Goal: Participate in discussion: Engage in conversation with other users on a specific topic

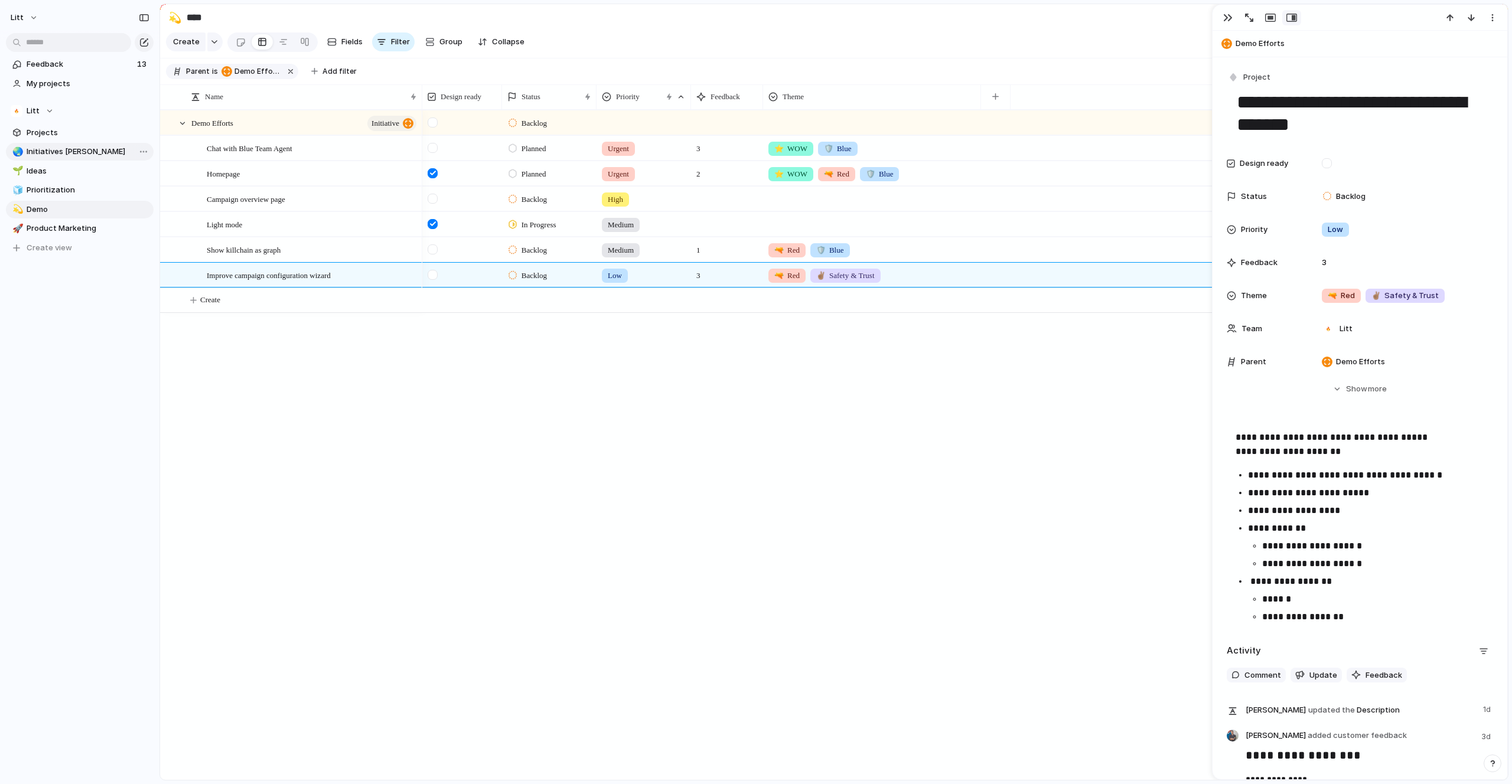
click at [71, 150] on span "Initiatives [PERSON_NAME]" at bounding box center [88, 152] width 123 height 12
type input "**********"
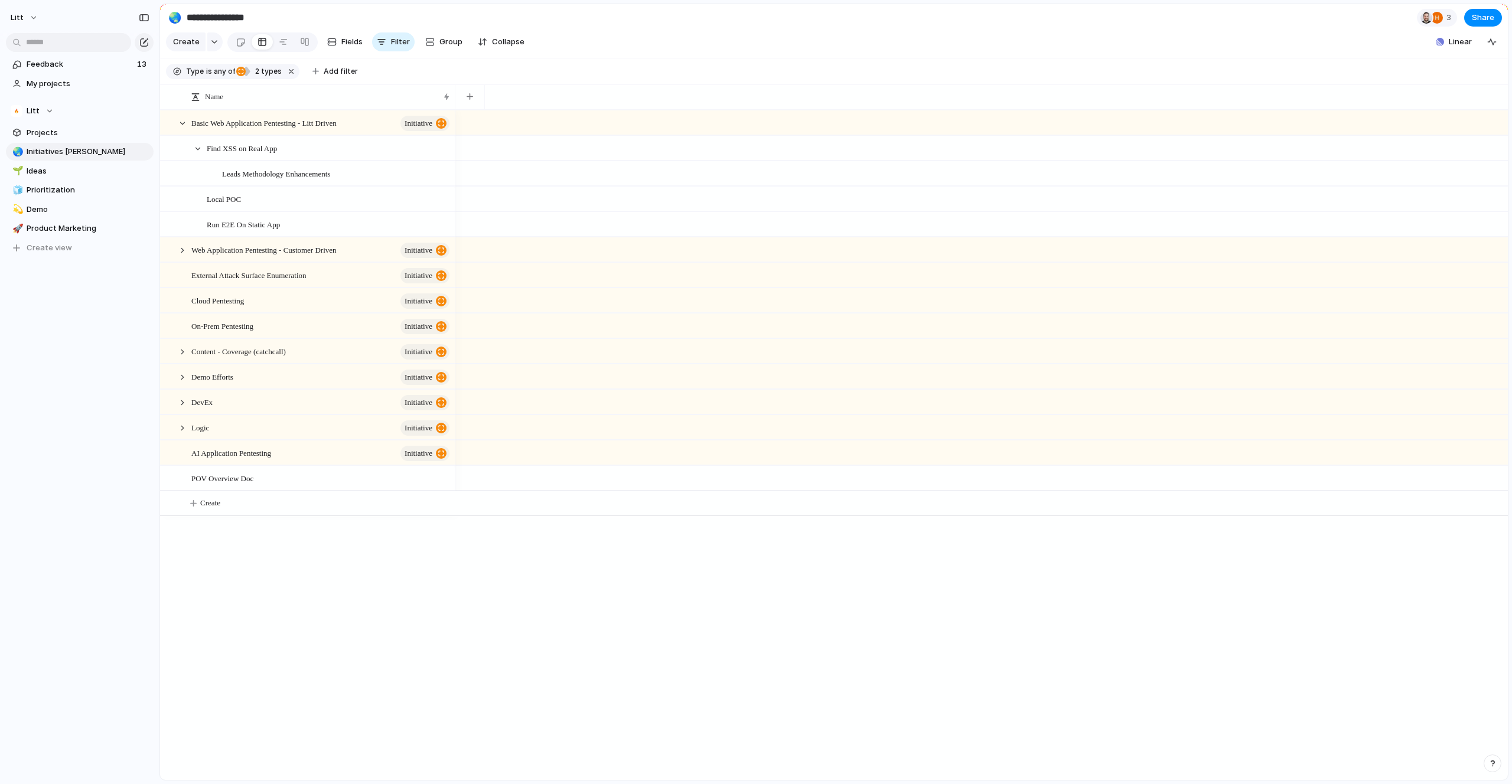
click at [770, 603] on div at bounding box center [981, 445] width 1052 height 670
click at [182, 129] on div at bounding box center [182, 123] width 11 height 11
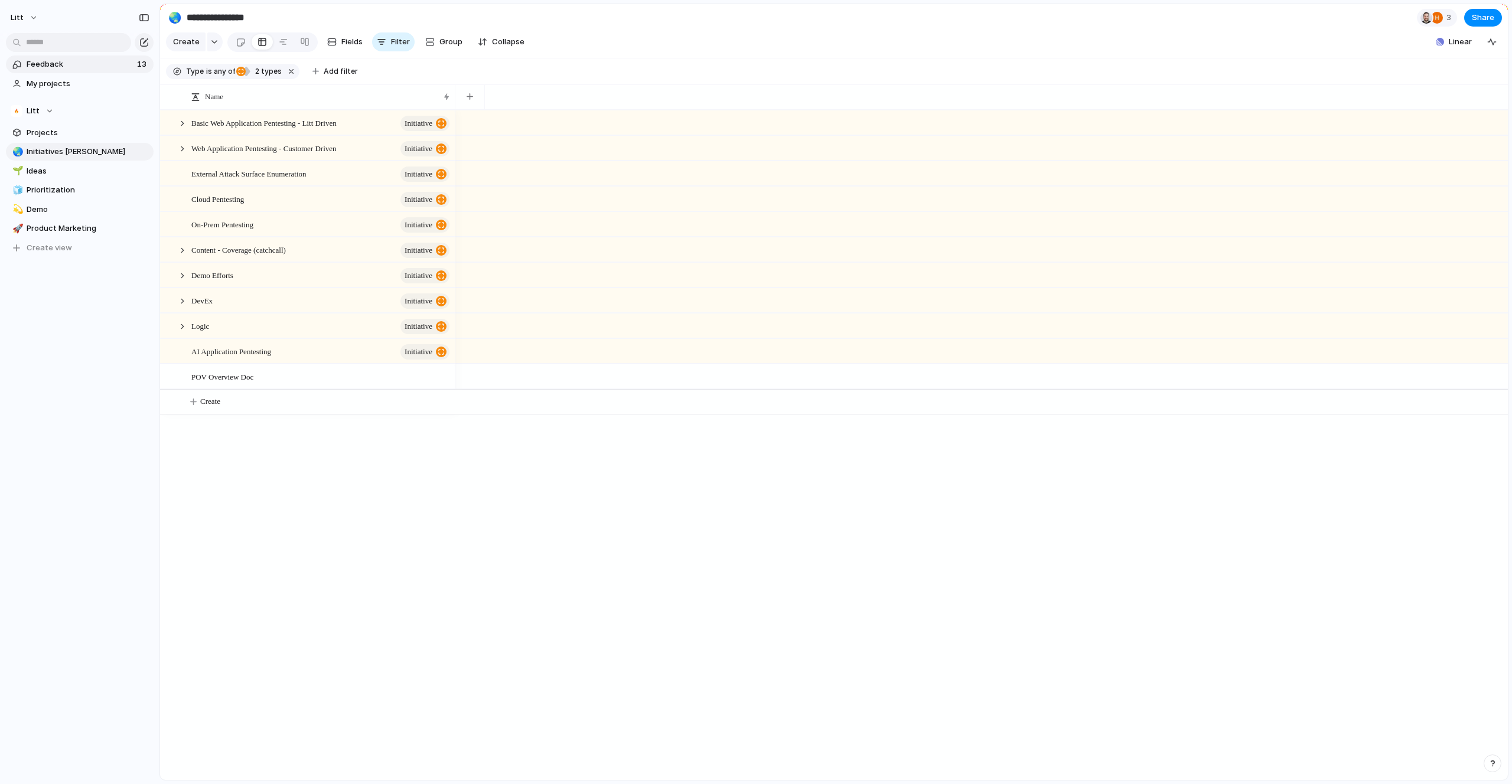
click at [62, 71] on link "Feedback 13" at bounding box center [79, 64] width 147 height 17
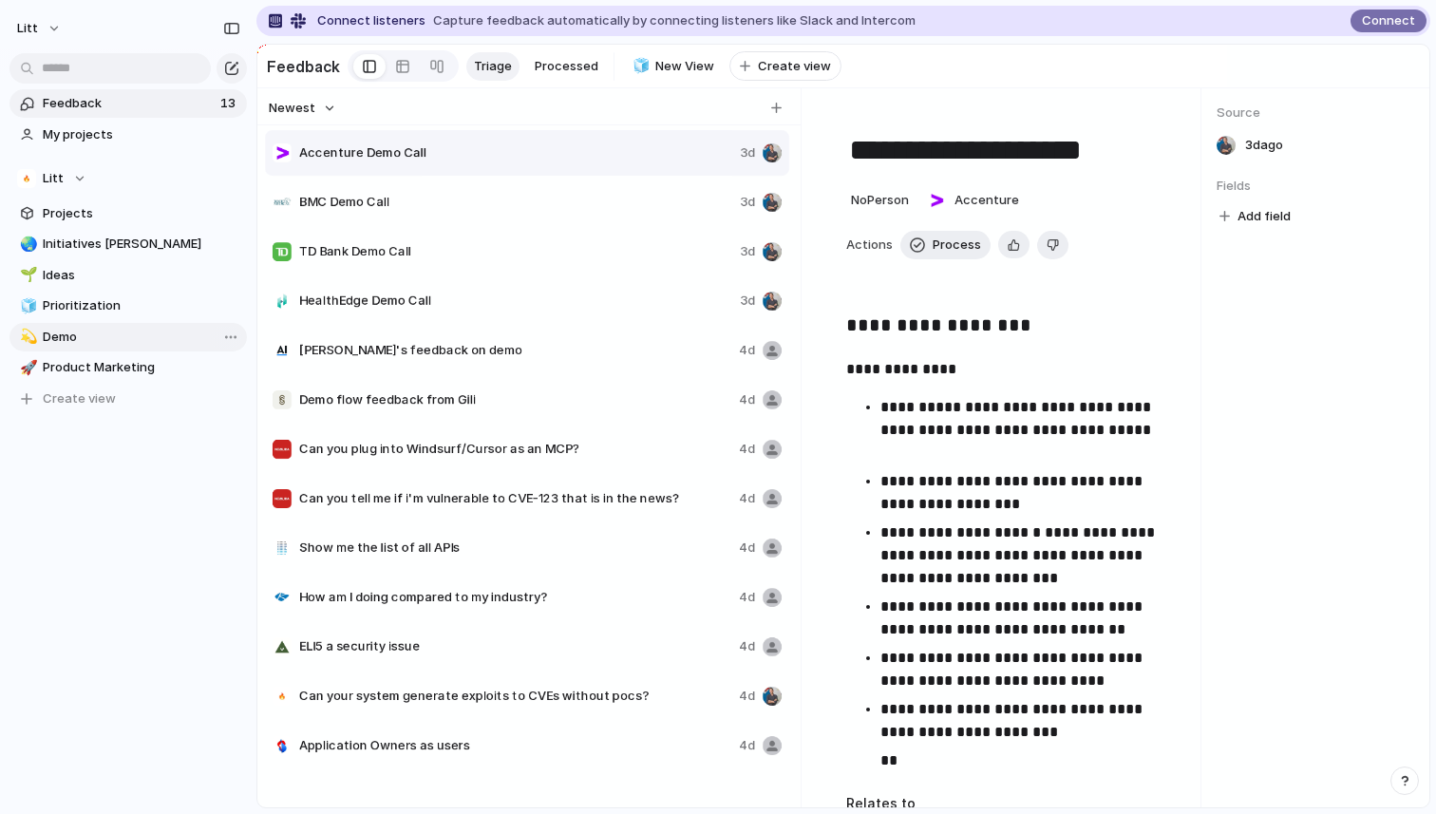
click at [105, 347] on link "💫 Demo" at bounding box center [127, 337] width 237 height 28
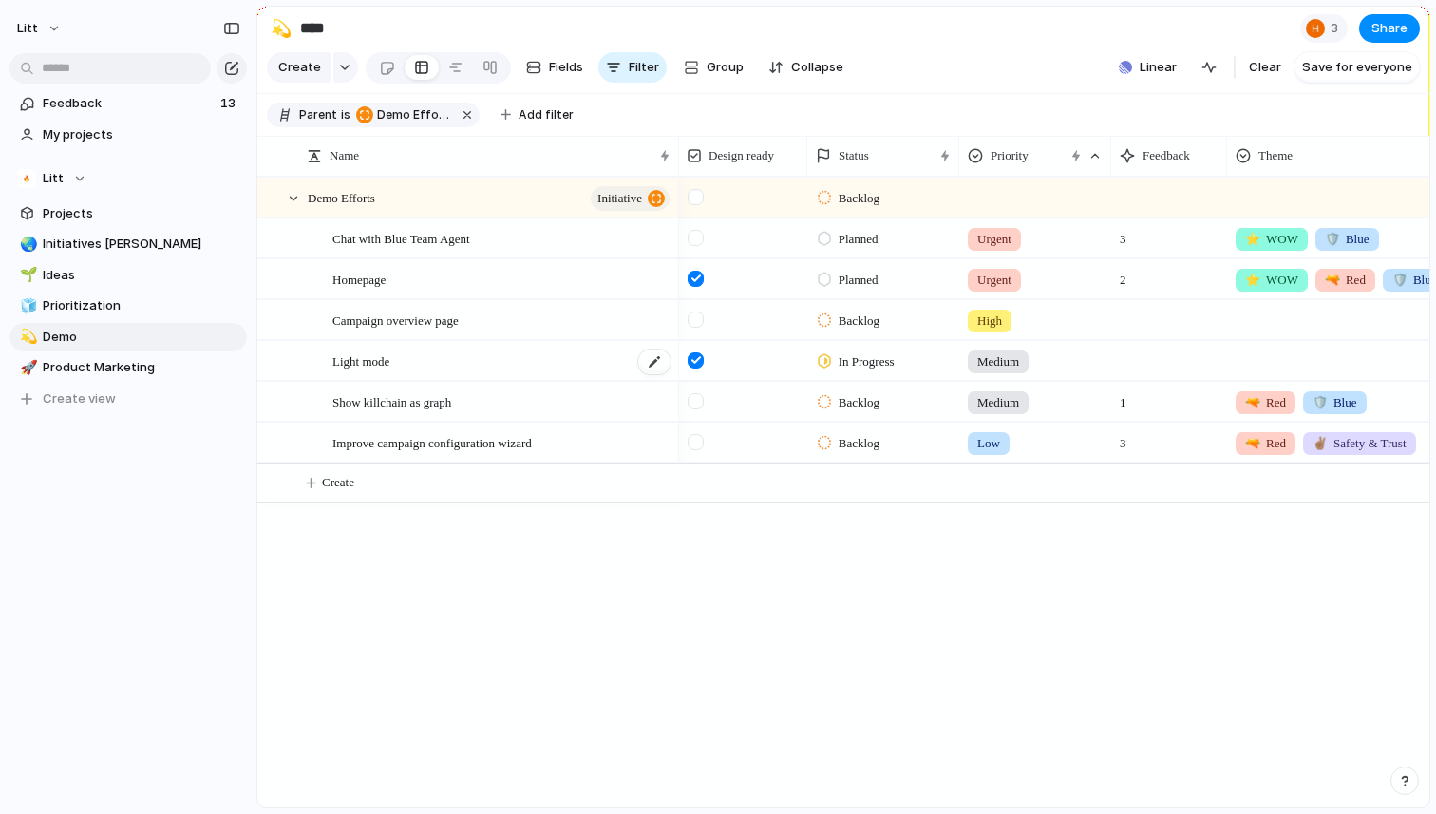
click at [443, 352] on div "Light mode" at bounding box center [502, 361] width 340 height 39
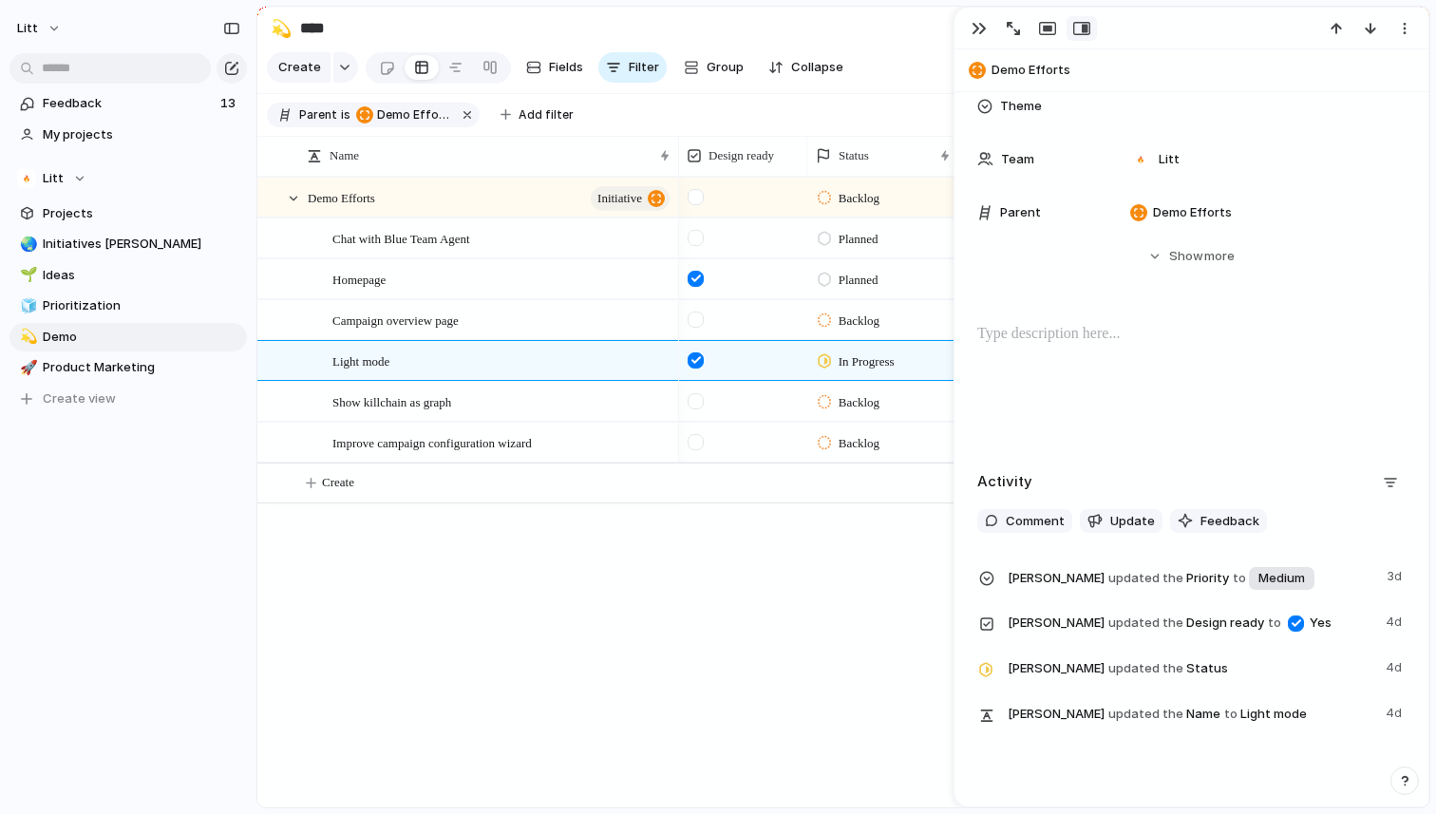
scroll to position [333, 0]
click at [1117, 358] on div at bounding box center [1191, 383] width 428 height 122
click at [979, 30] on div "button" at bounding box center [979, 28] width 15 height 15
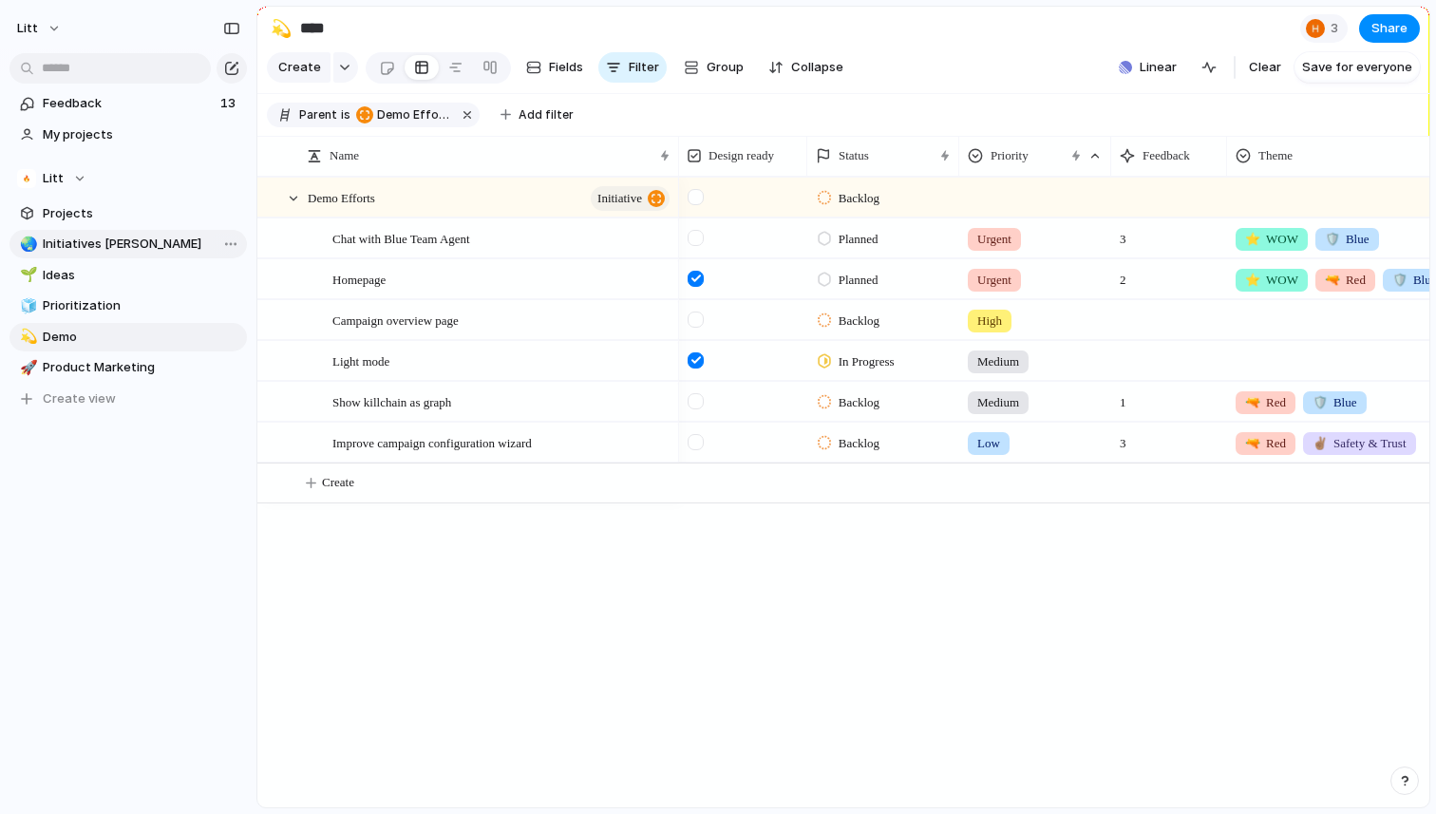
click at [131, 238] on span "Initiatives [PERSON_NAME]" at bounding box center [142, 244] width 198 height 19
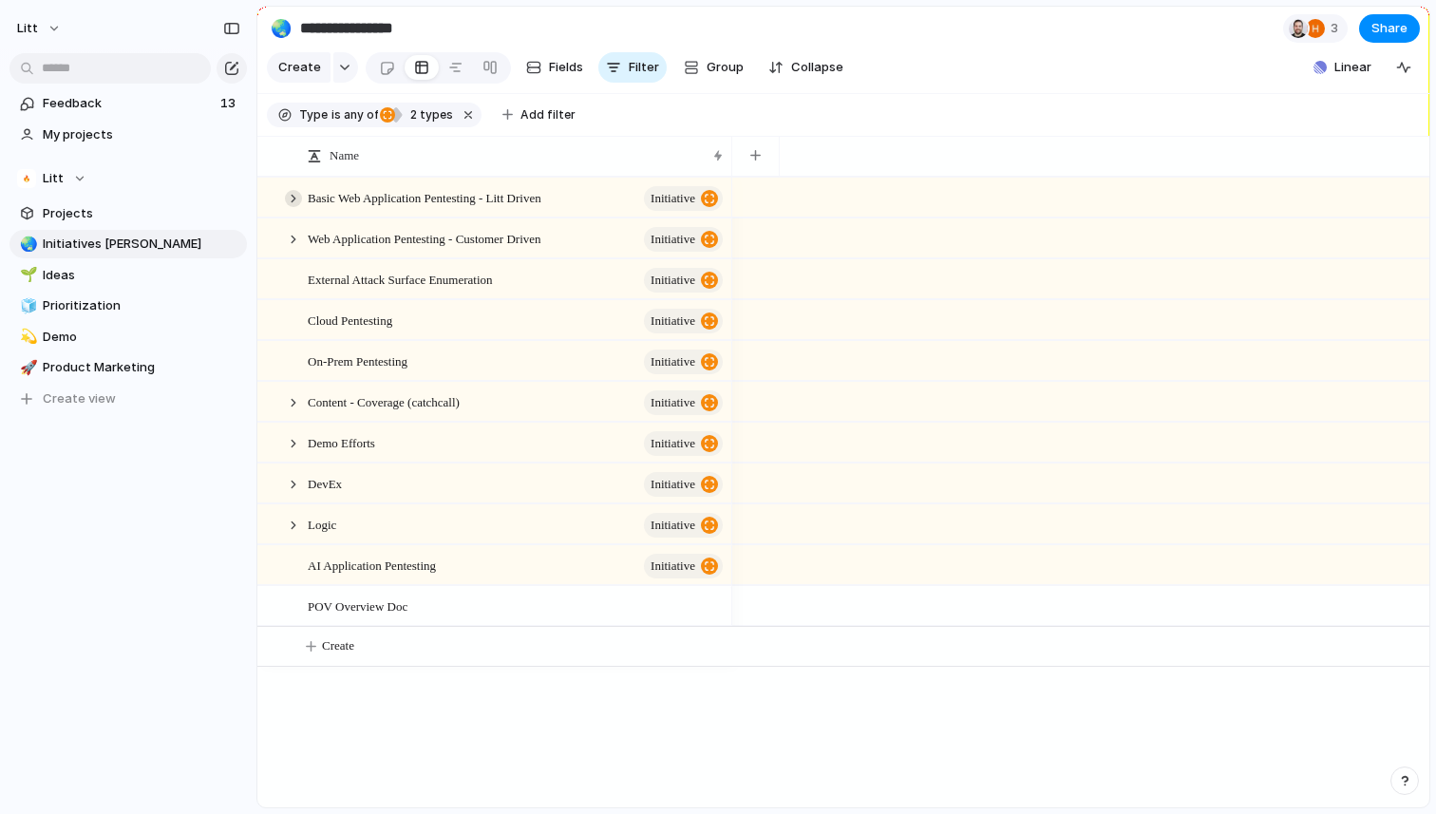
click at [298, 194] on div at bounding box center [293, 198] width 17 height 17
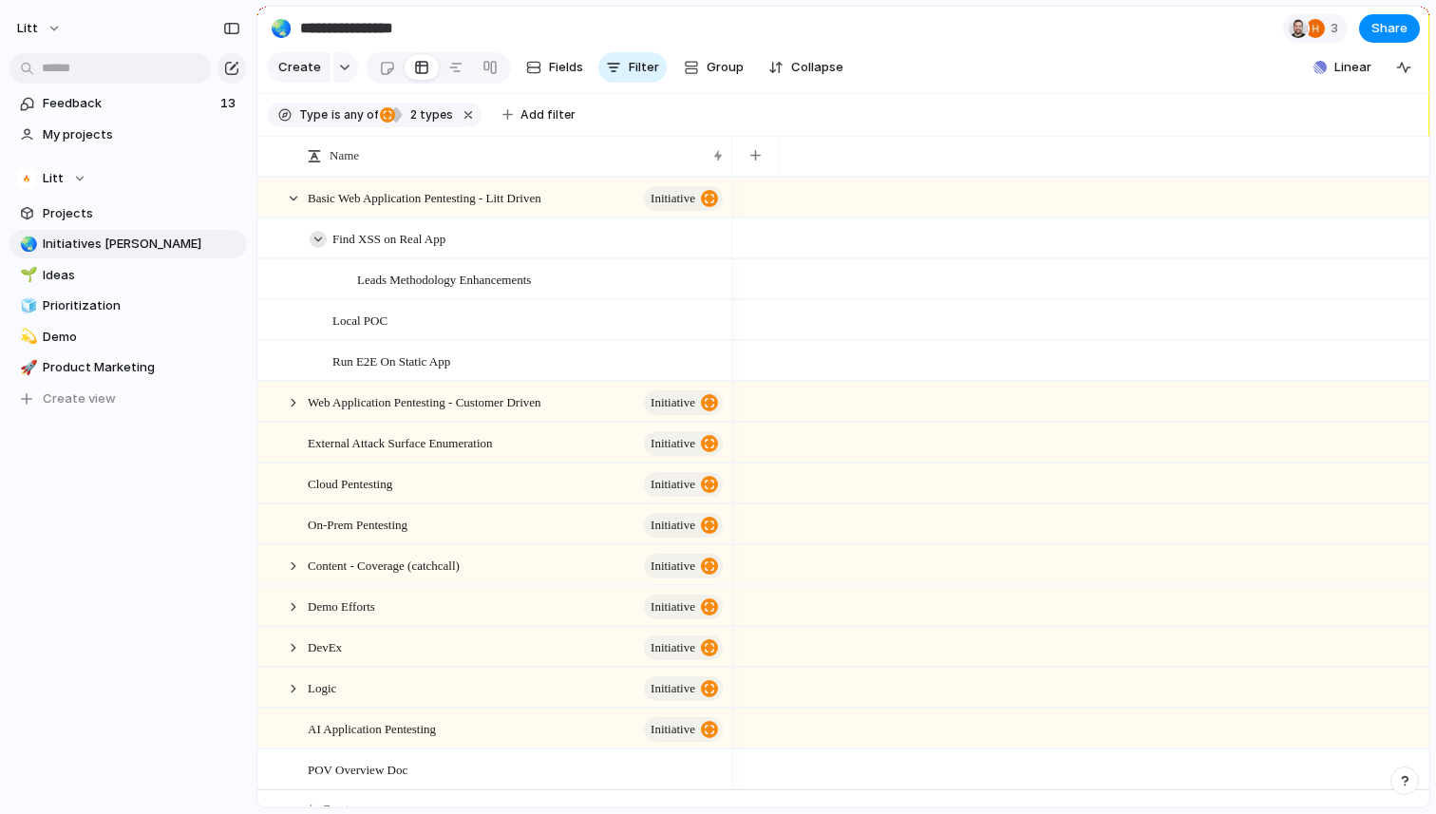
click at [318, 236] on div at bounding box center [318, 239] width 17 height 17
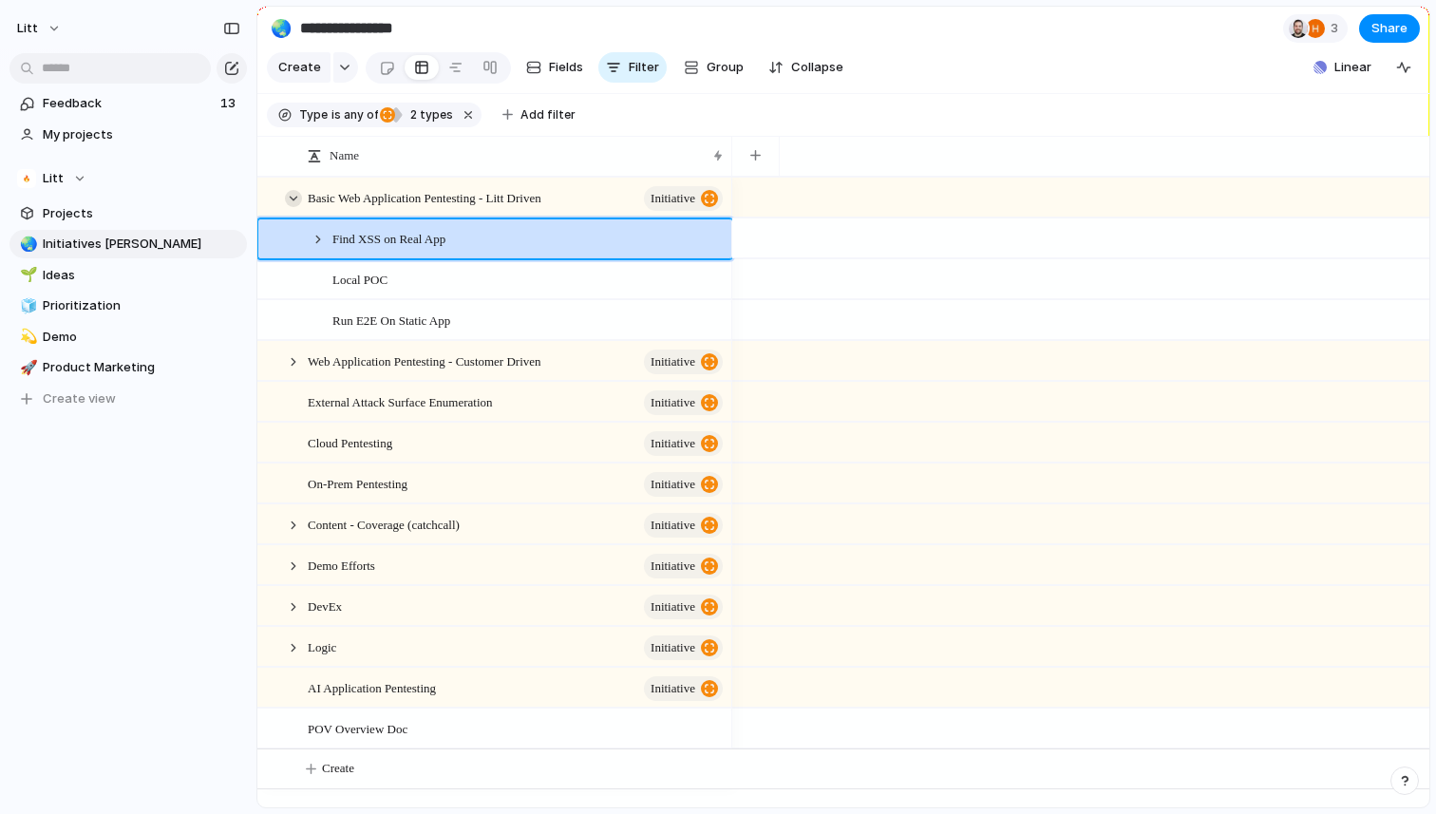
click at [293, 193] on div at bounding box center [293, 198] width 17 height 17
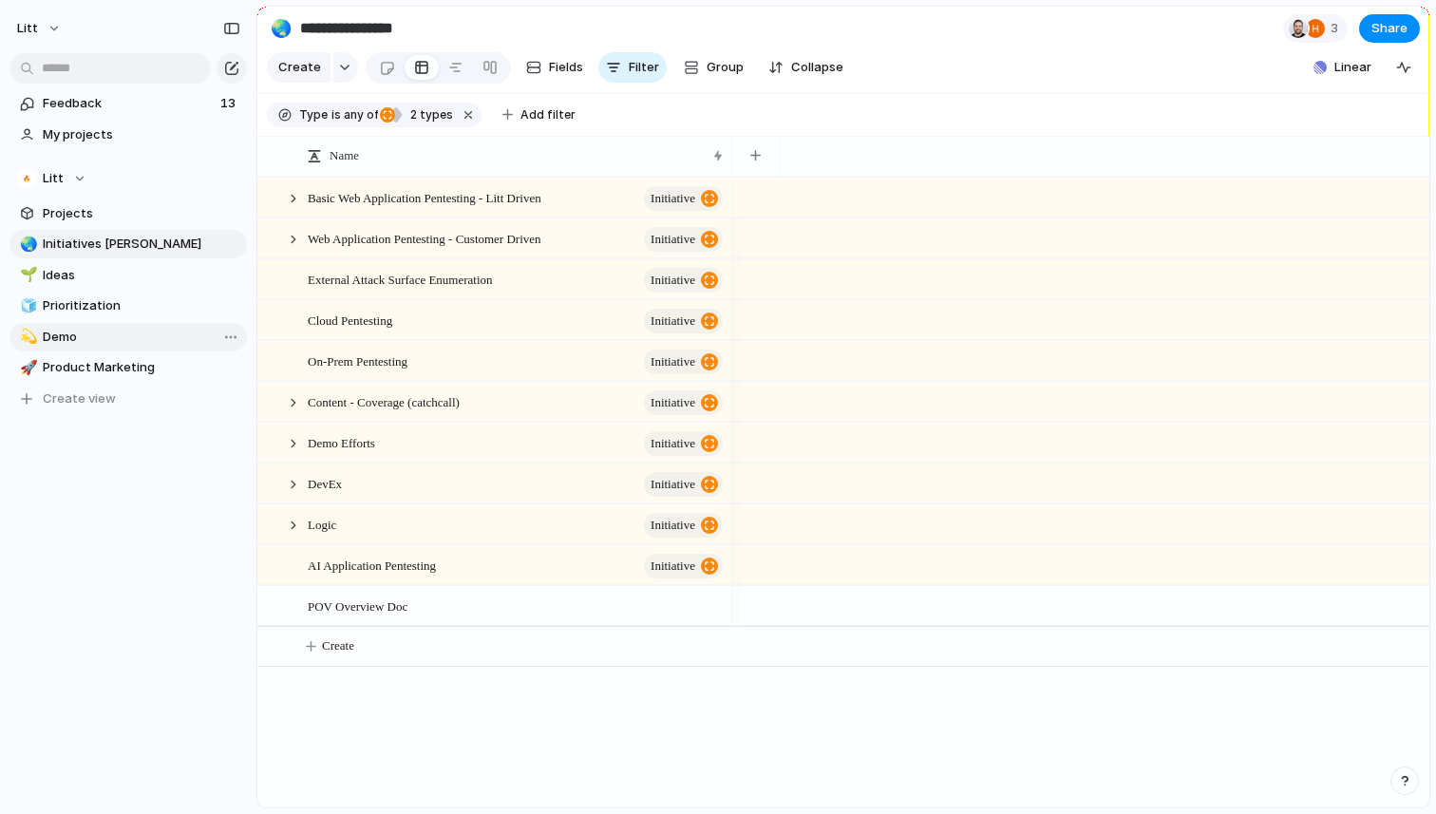
click at [96, 329] on span "Demo" at bounding box center [142, 337] width 198 height 19
type input "****"
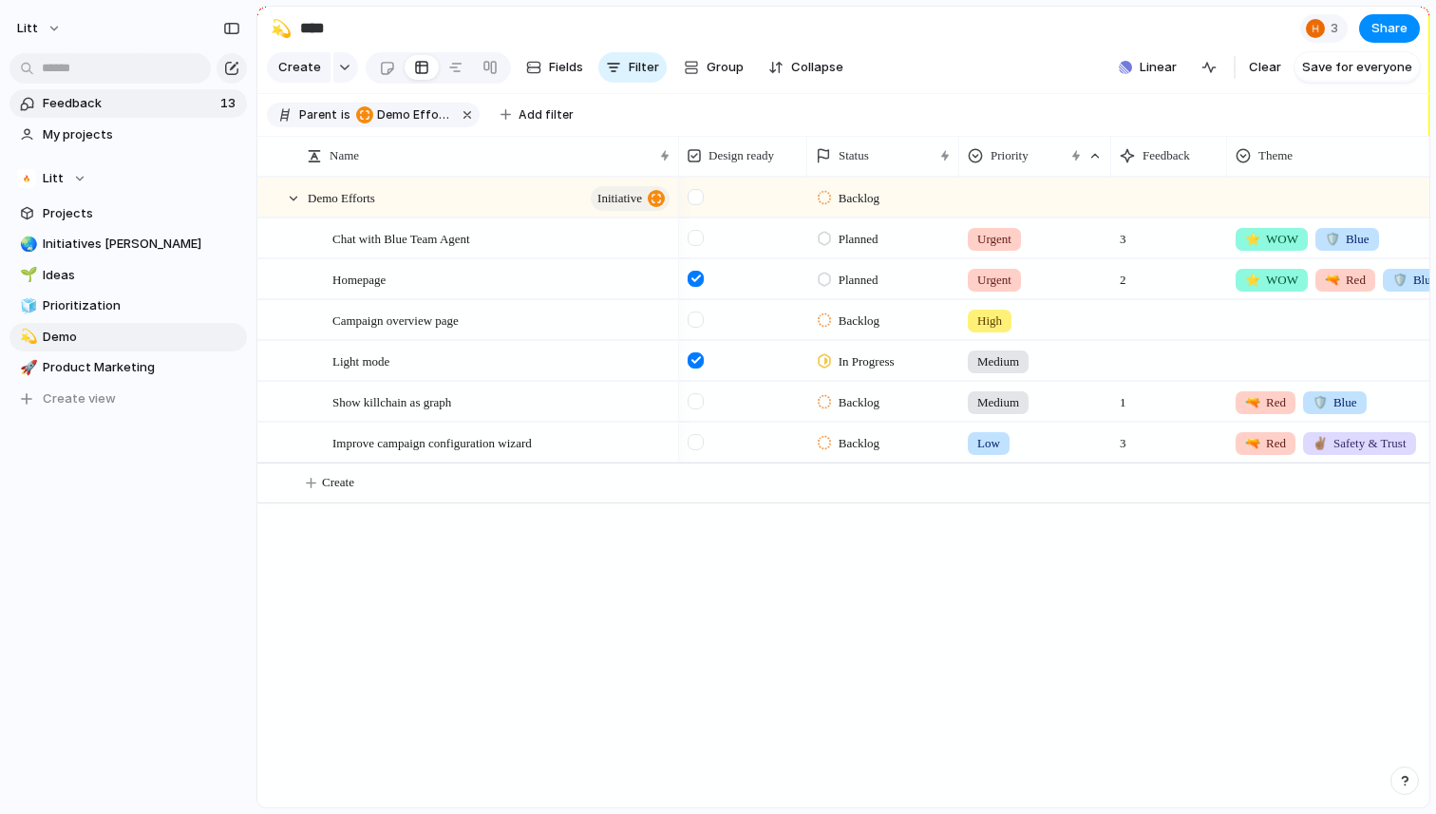
click at [71, 106] on span "Feedback" at bounding box center [129, 103] width 172 height 19
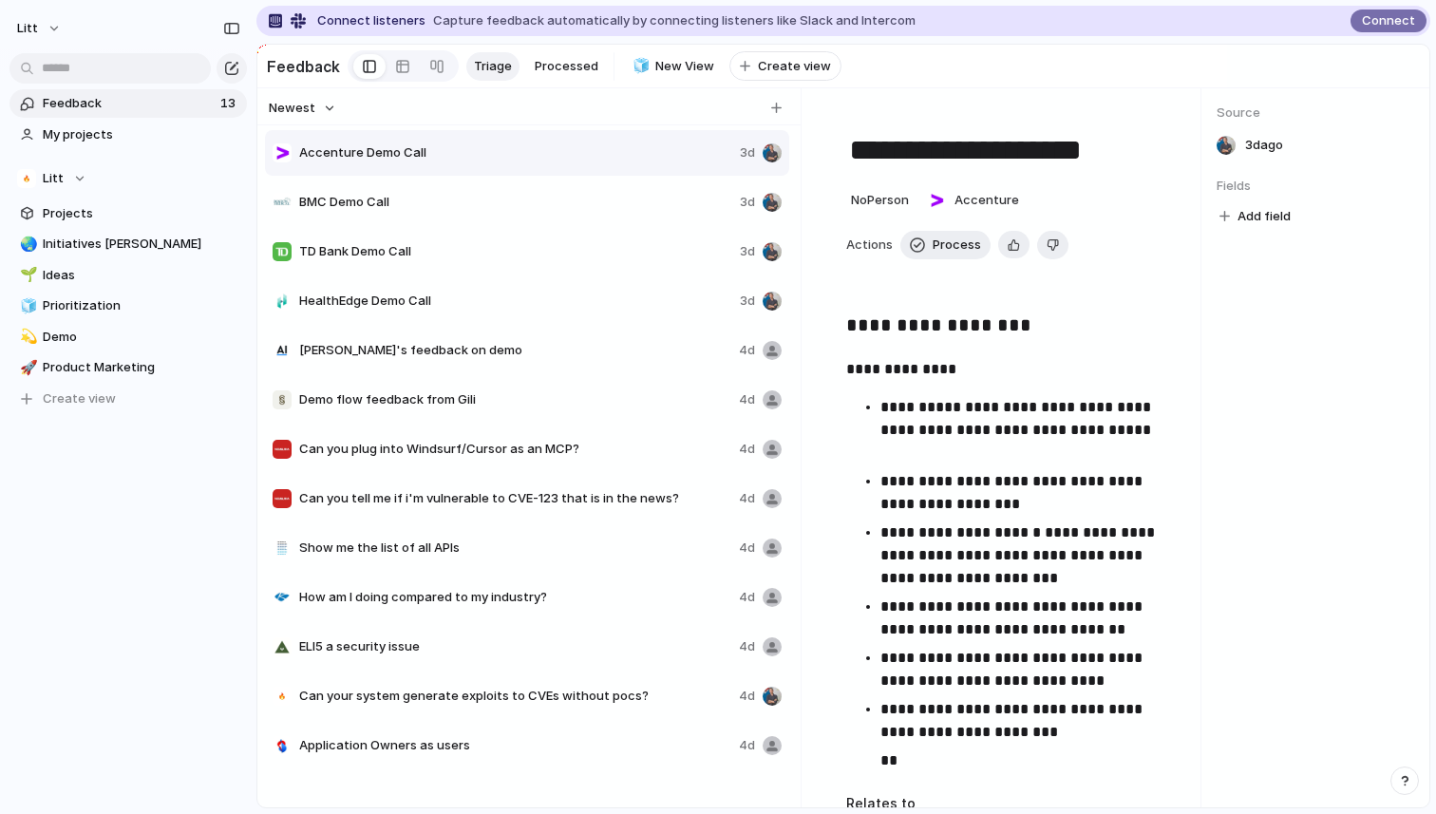
click at [469, 398] on span "Demo flow feedback from Gili" at bounding box center [515, 399] width 432 height 19
type textarea "**********"
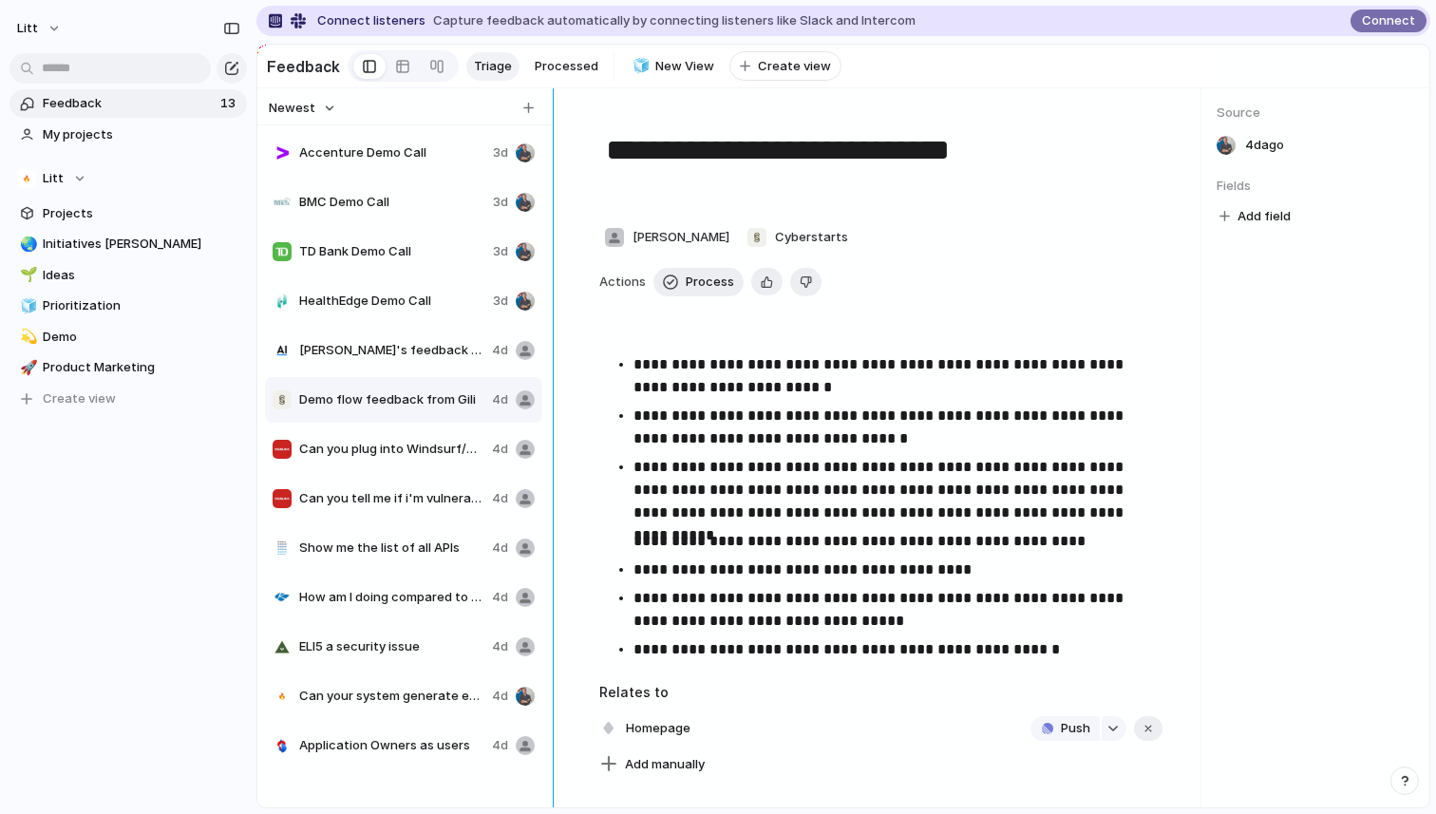
drag, startPoint x: 797, startPoint y: 302, endPoint x: 535, endPoint y: 309, distance: 262.2
click at [546, 309] on div at bounding box center [553, 447] width 15 height 719
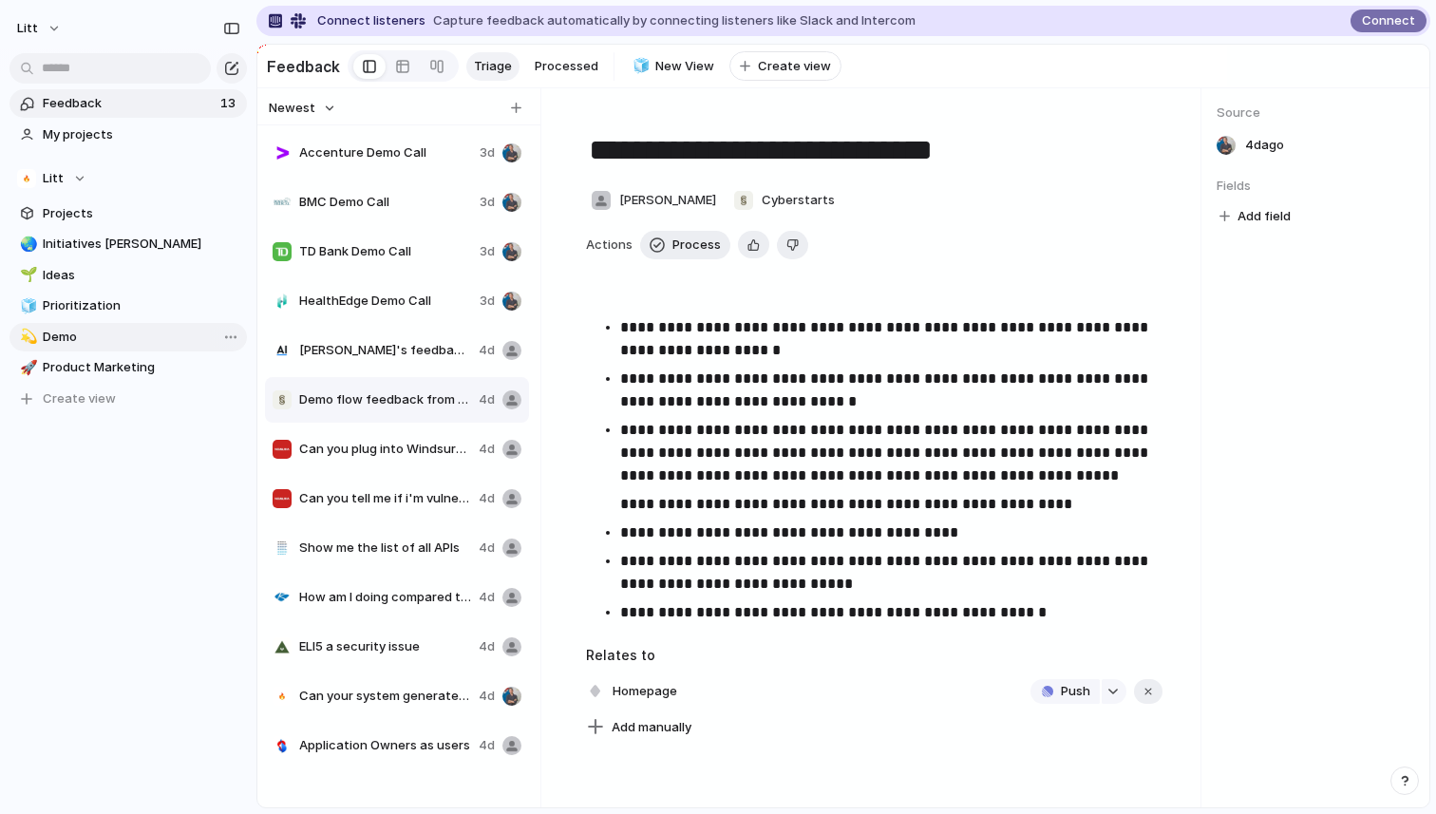
click at [132, 330] on span "Demo" at bounding box center [142, 337] width 198 height 19
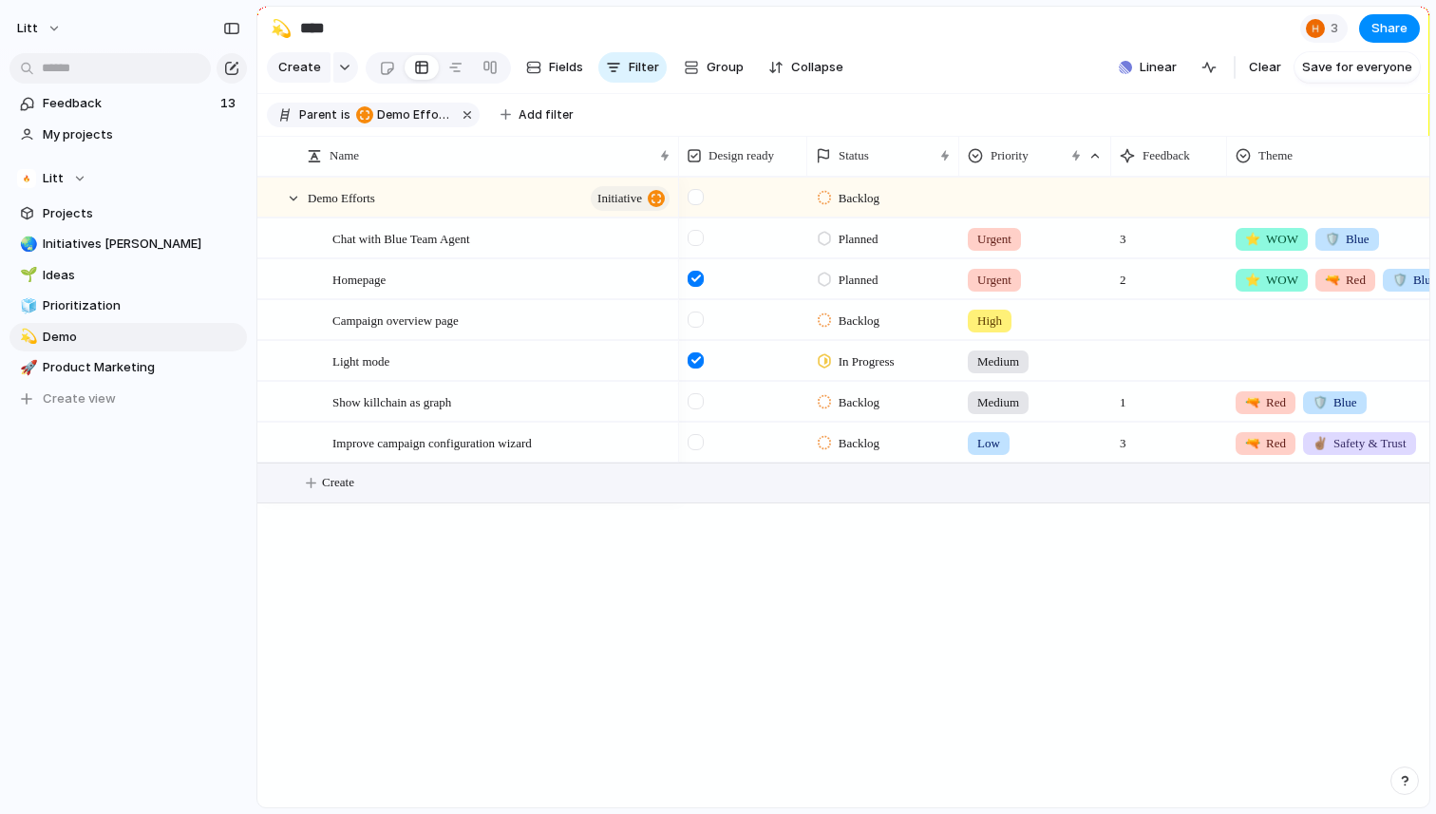
click at [318, 478] on button "Create" at bounding box center [867, 482] width 1182 height 39
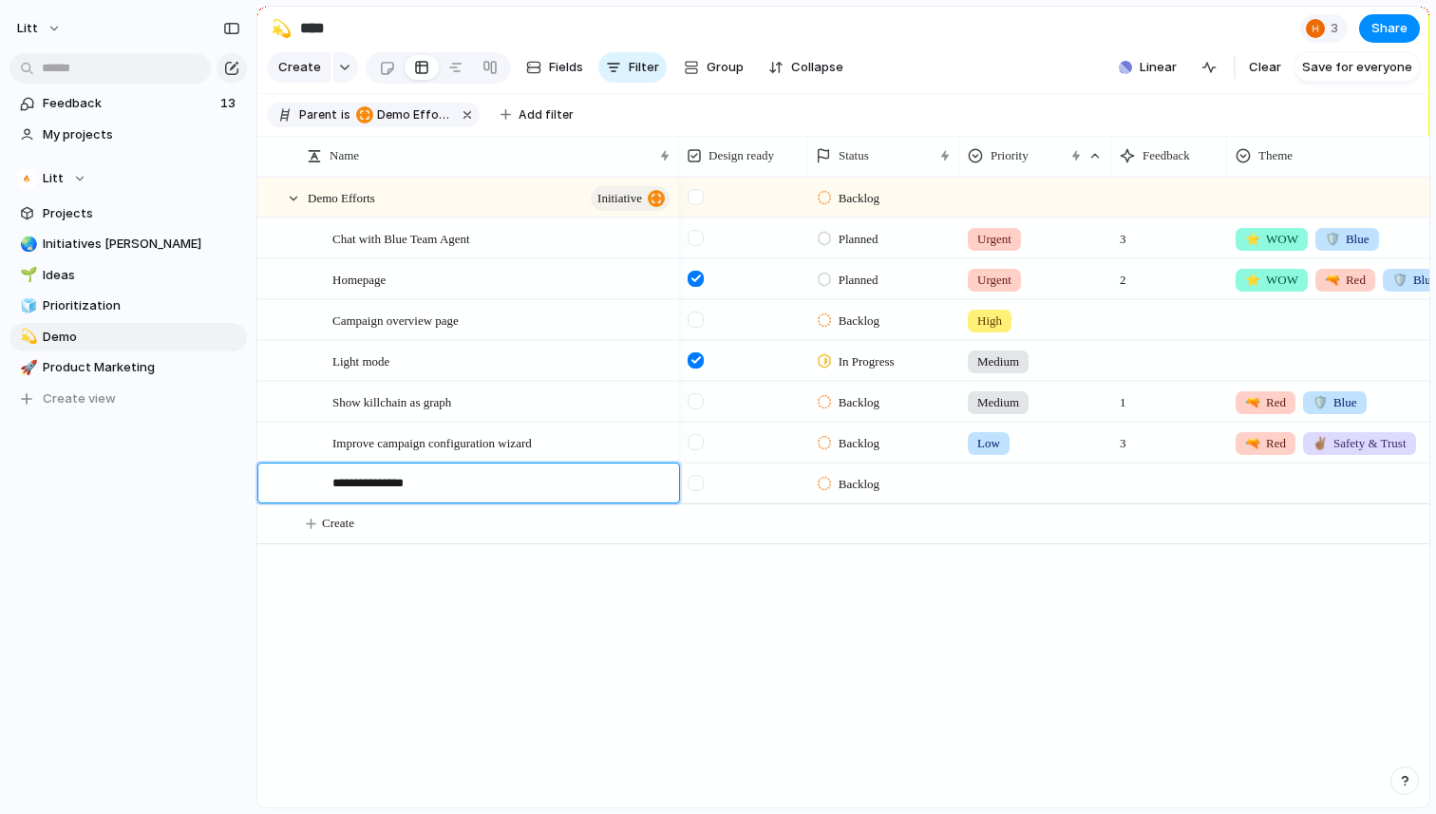
type textarea "**********"
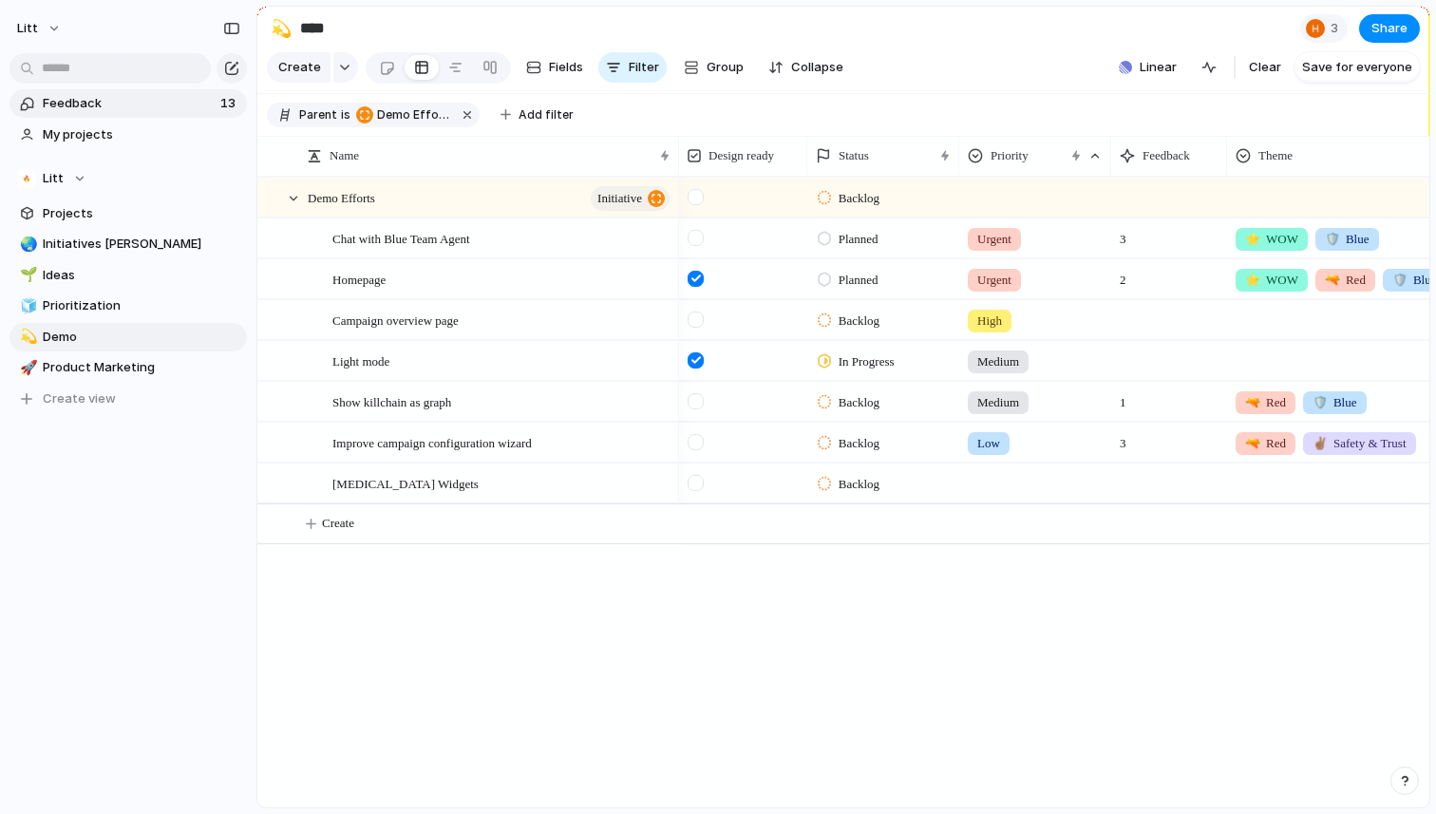
click at [140, 102] on span "Feedback" at bounding box center [129, 103] width 172 height 19
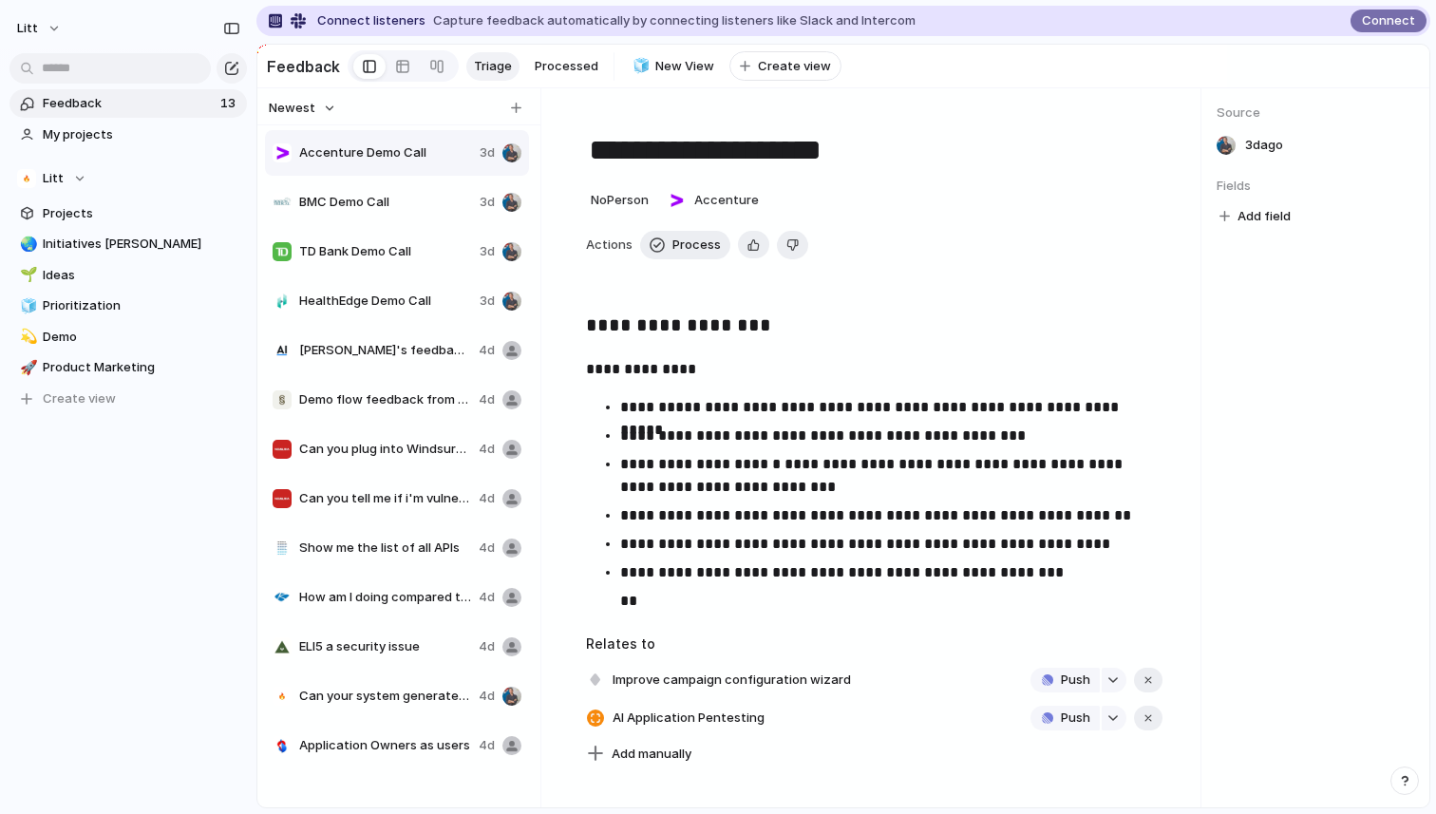
click at [425, 400] on span "Demo flow feedback from Gili" at bounding box center [385, 399] width 172 height 19
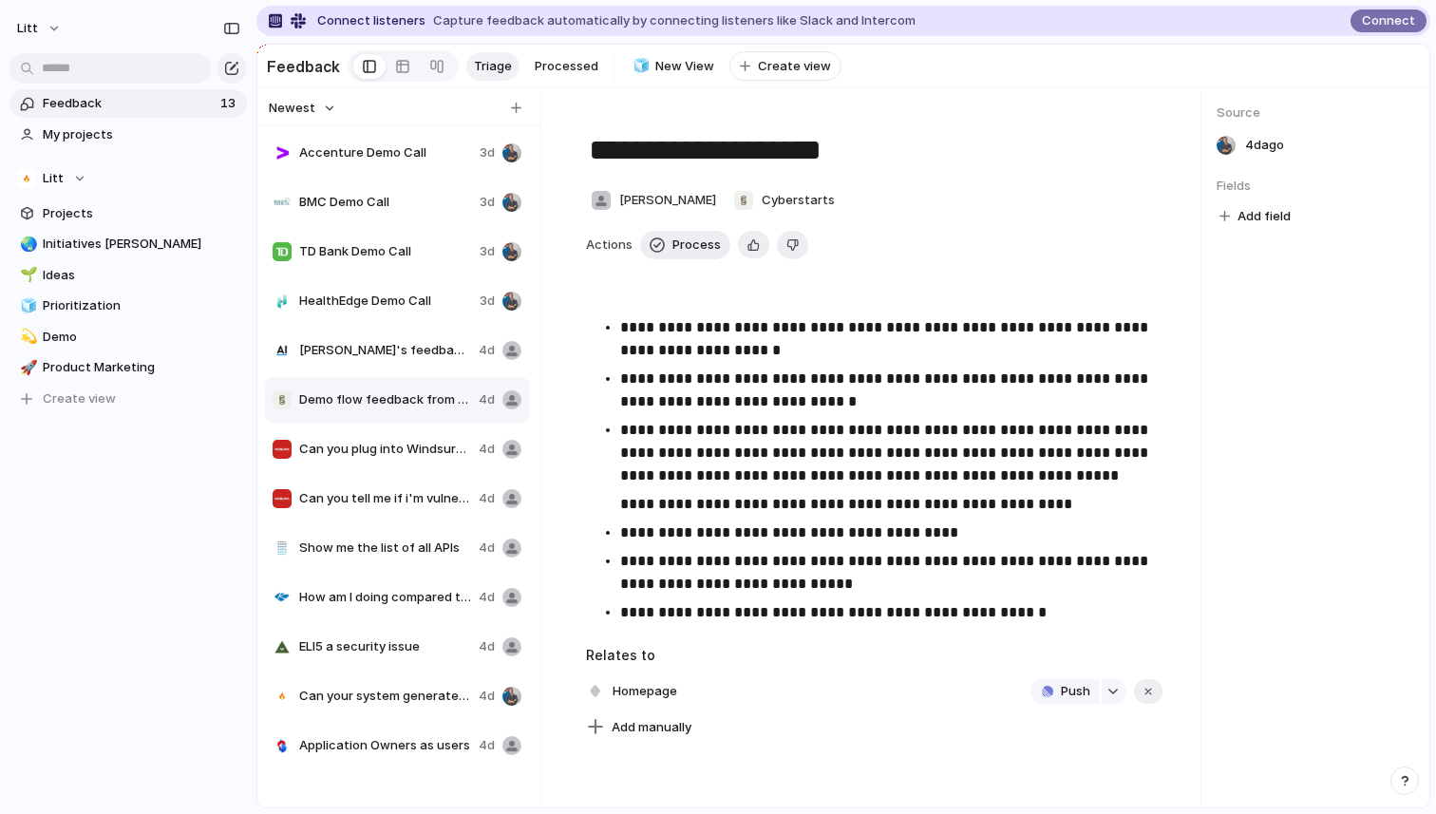
type textarea "**********"
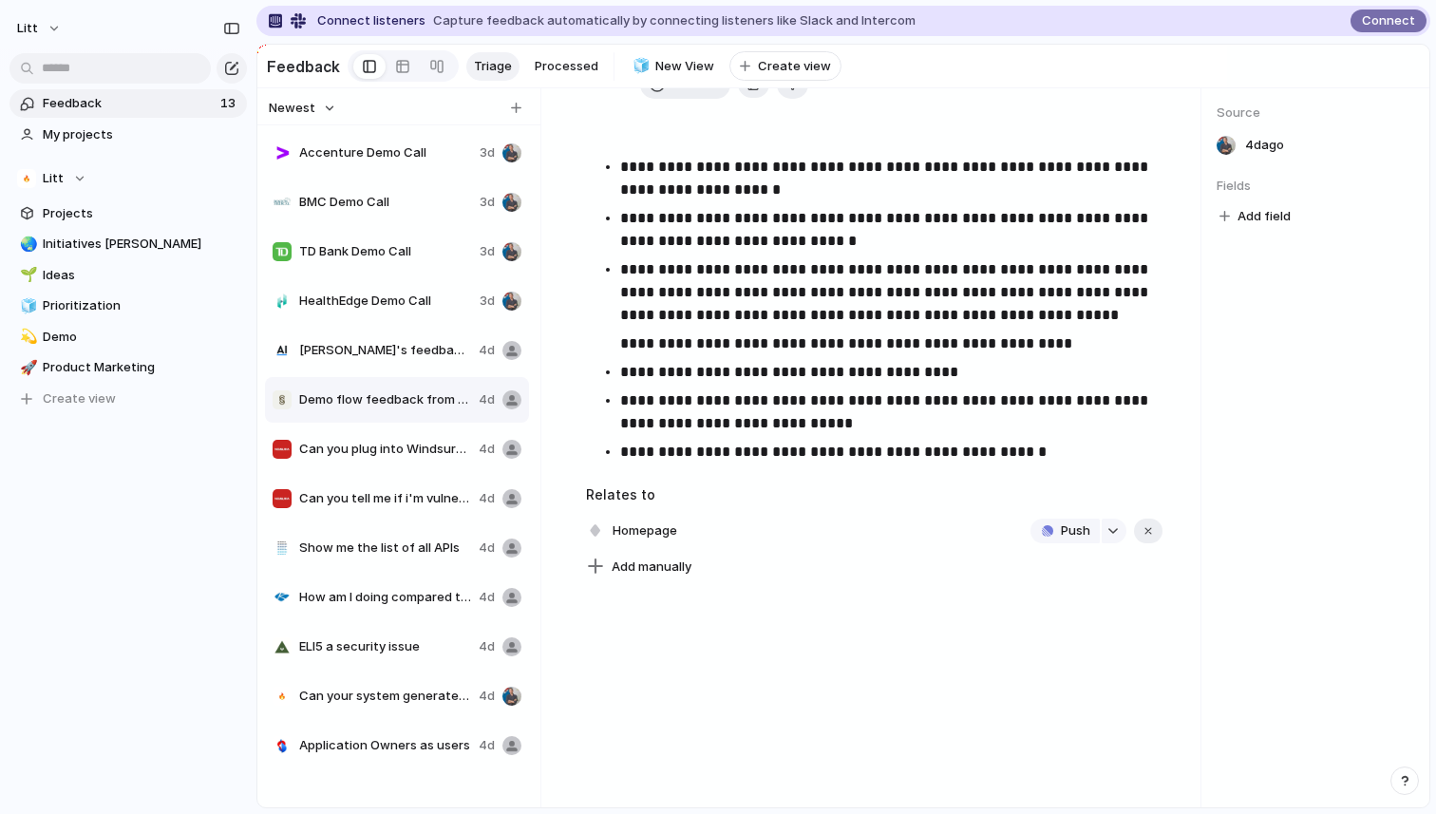
scroll to position [180, 0]
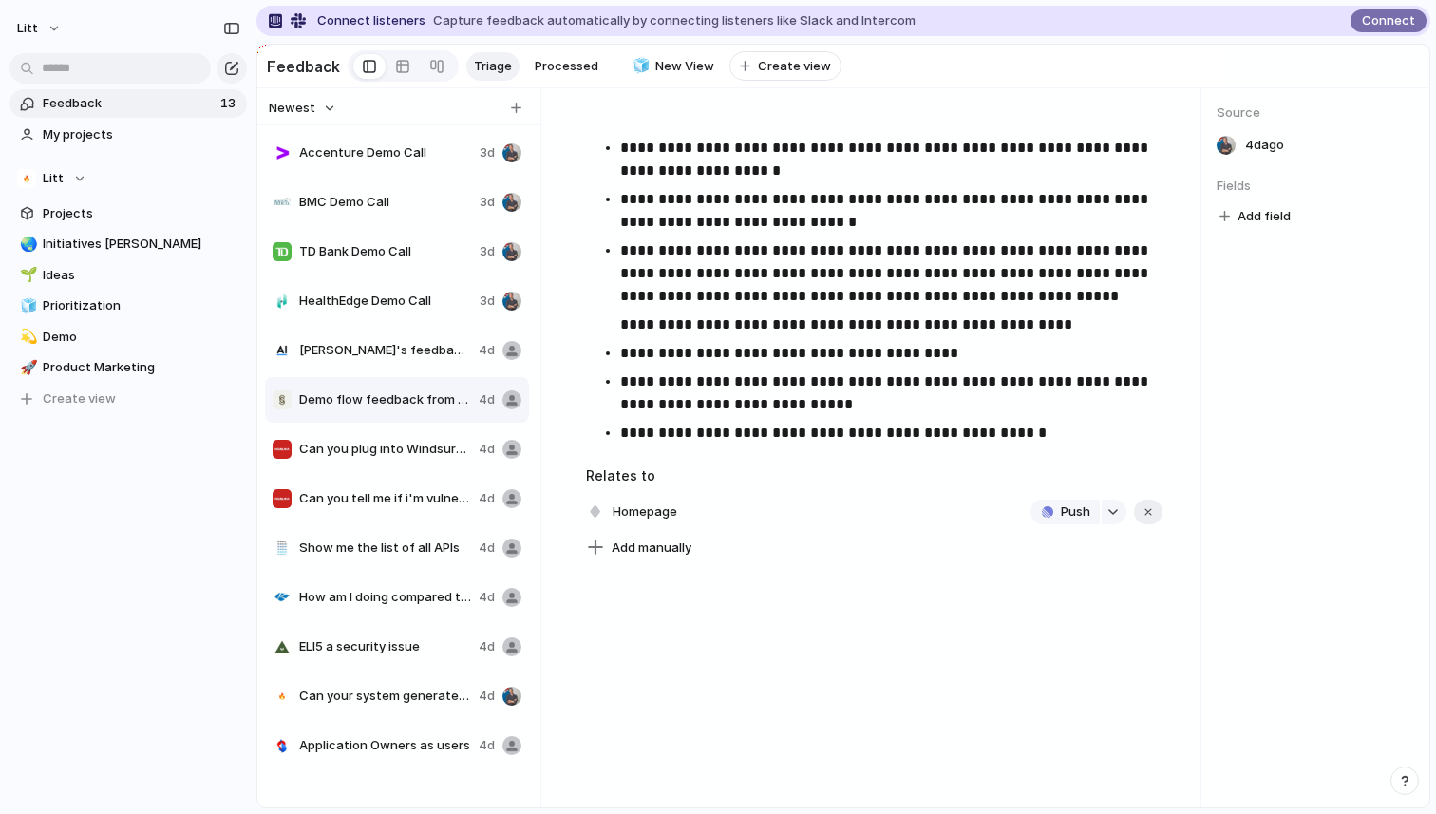
click at [702, 547] on div "Add manually" at bounding box center [874, 548] width 577 height 27
click at [671, 546] on span "Add manually" at bounding box center [652, 548] width 80 height 19
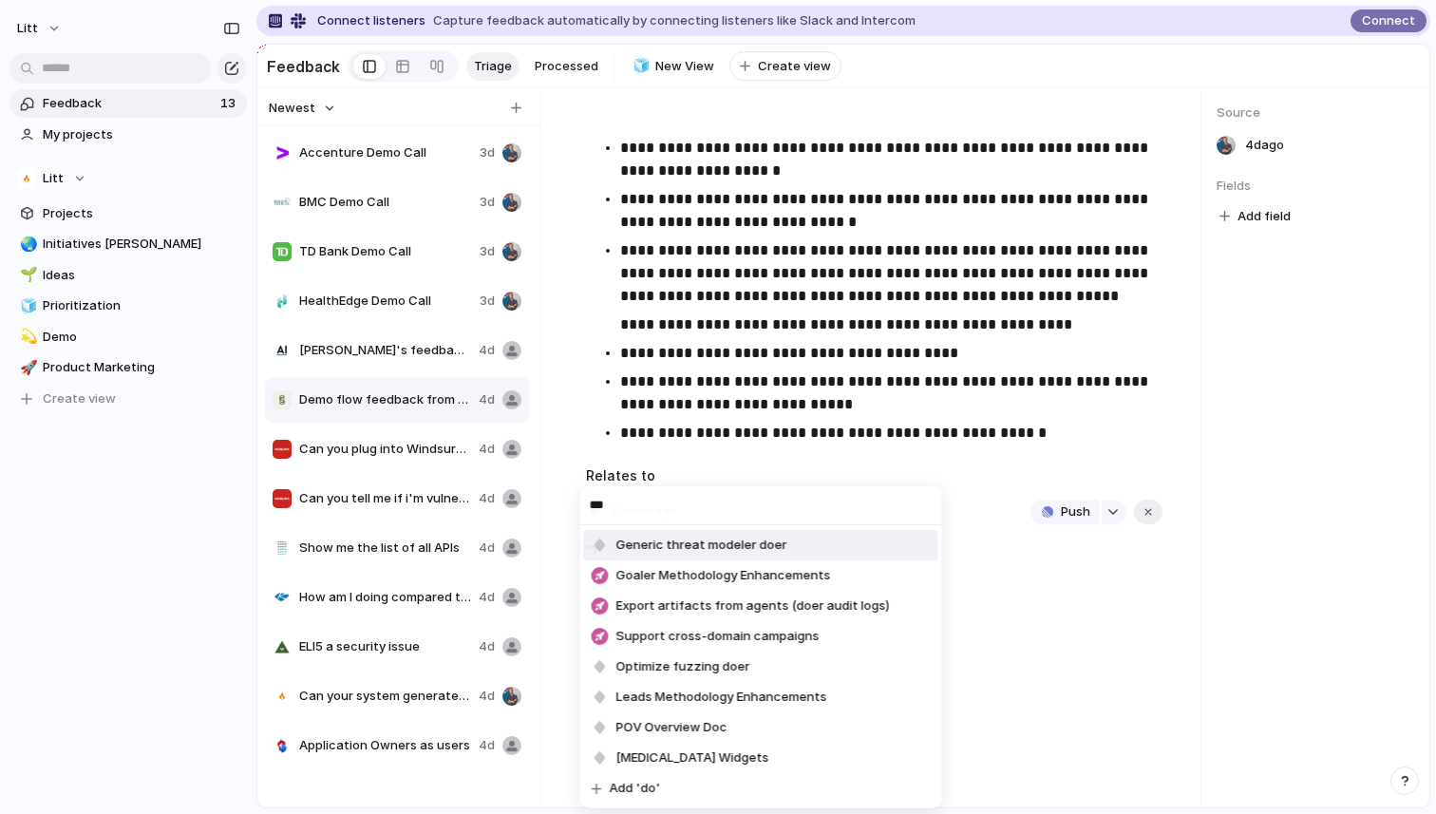
type input "****"
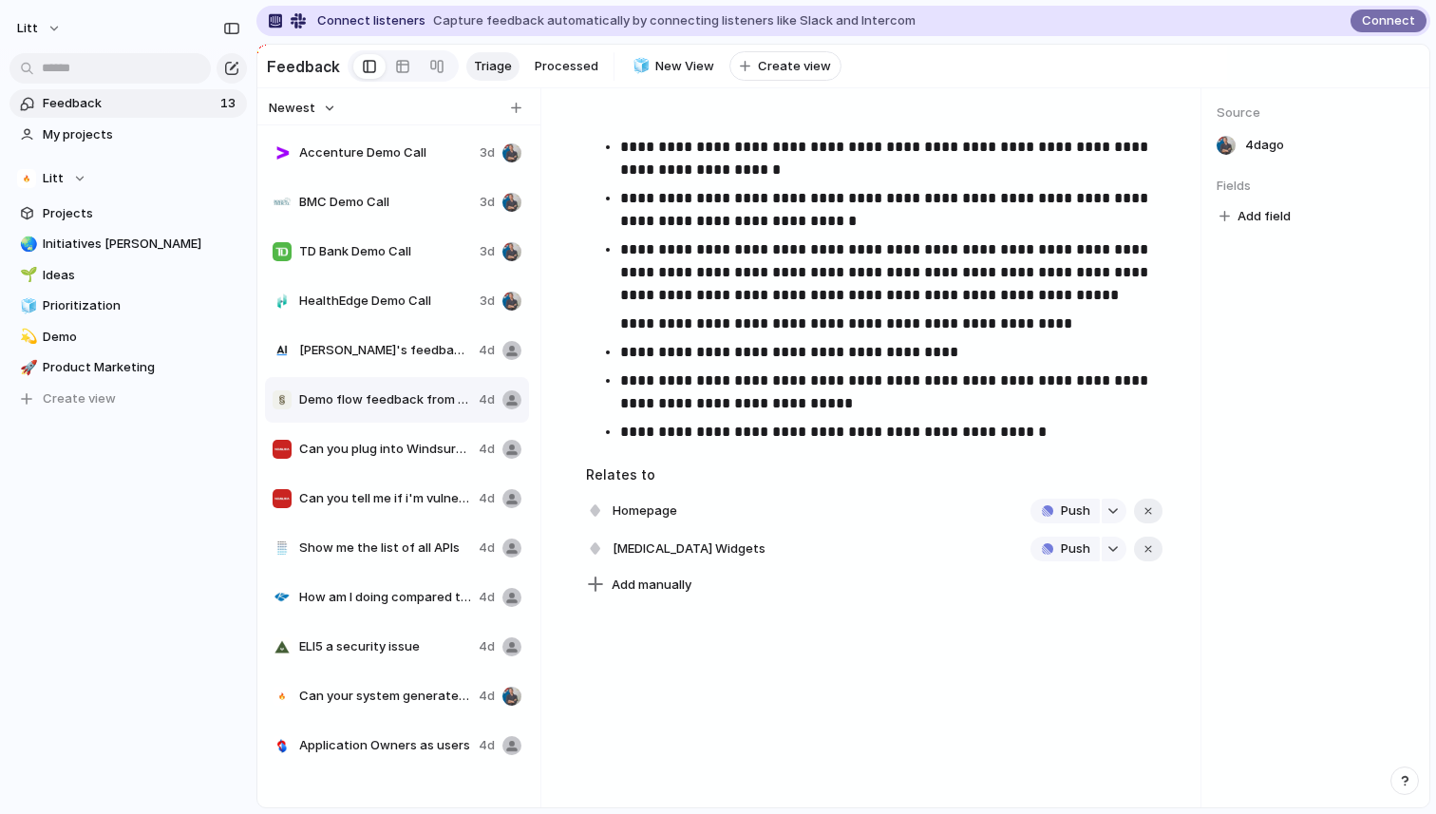
click at [642, 705] on div "**********" at bounding box center [874, 447] width 652 height 719
click at [86, 372] on span "Product Marketing" at bounding box center [142, 367] width 198 height 19
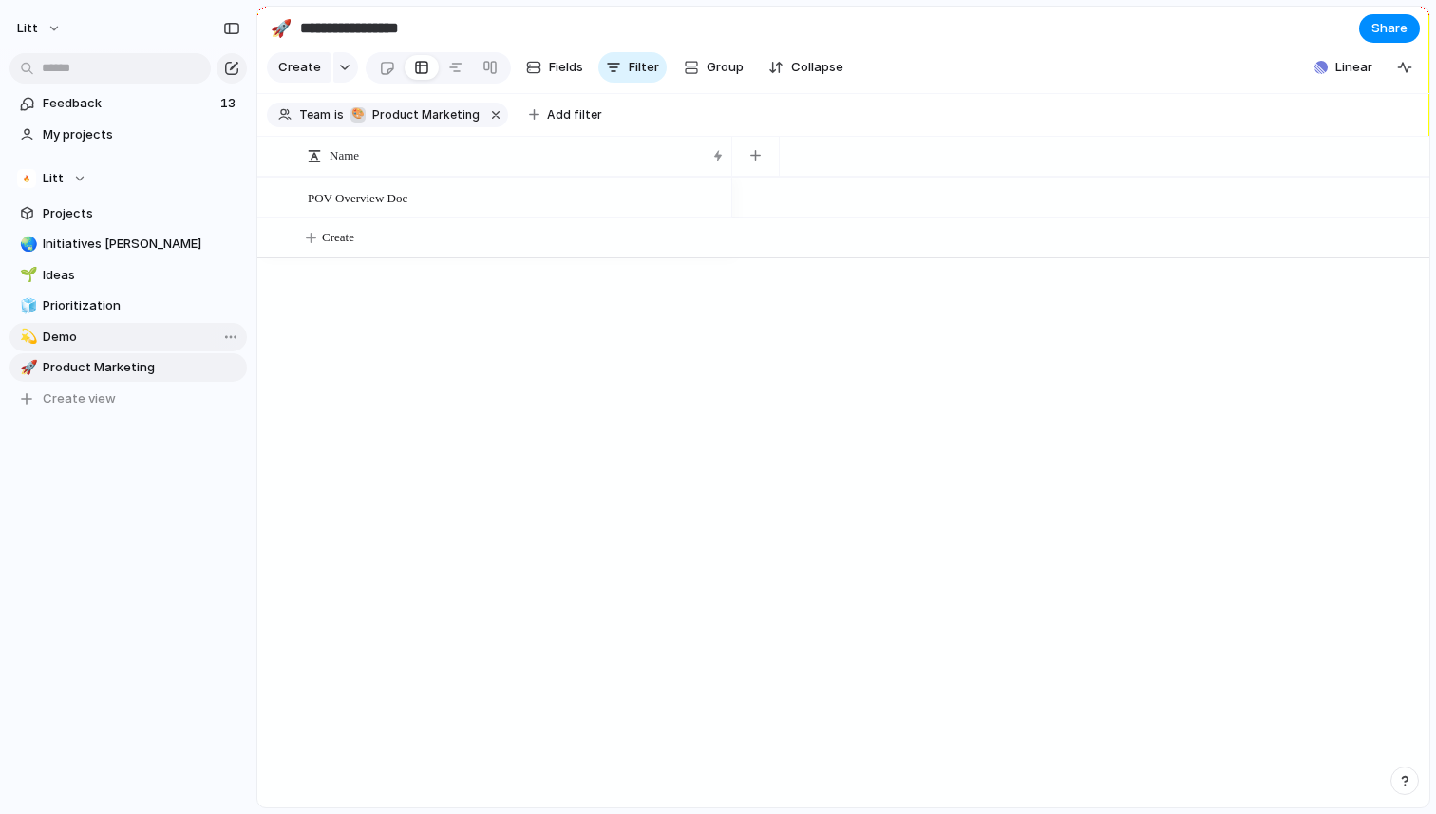
click at [86, 335] on span "Demo" at bounding box center [142, 337] width 198 height 19
type input "****"
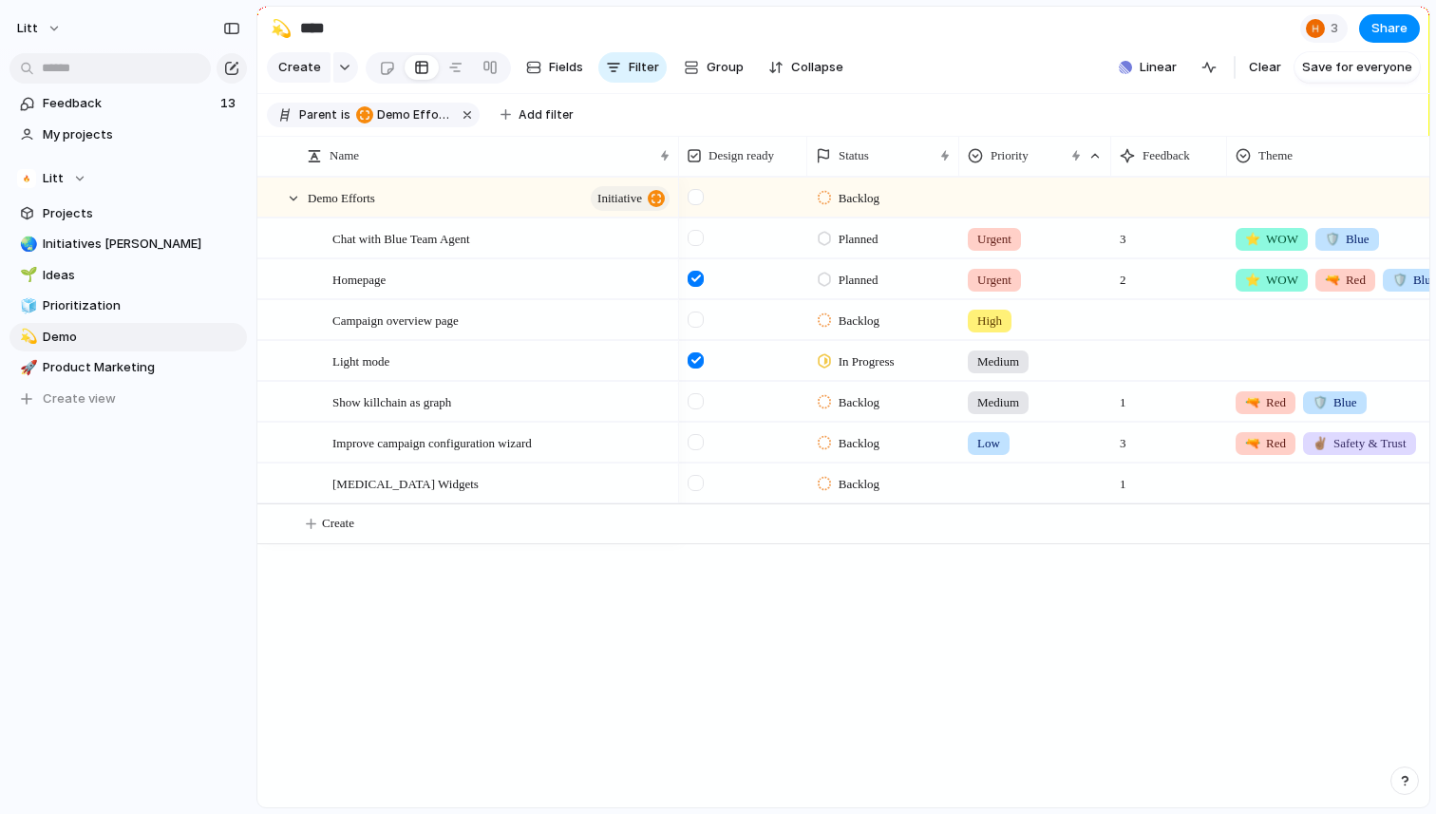
click at [564, 570] on div "Demo Efforts initiative Chat with Blue Team Agent Homepage Campaign overview pa…" at bounding box center [843, 492] width 1172 height 631
click at [984, 475] on div at bounding box center [1035, 479] width 150 height 31
click at [993, 596] on span "High" at bounding box center [994, 594] width 27 height 19
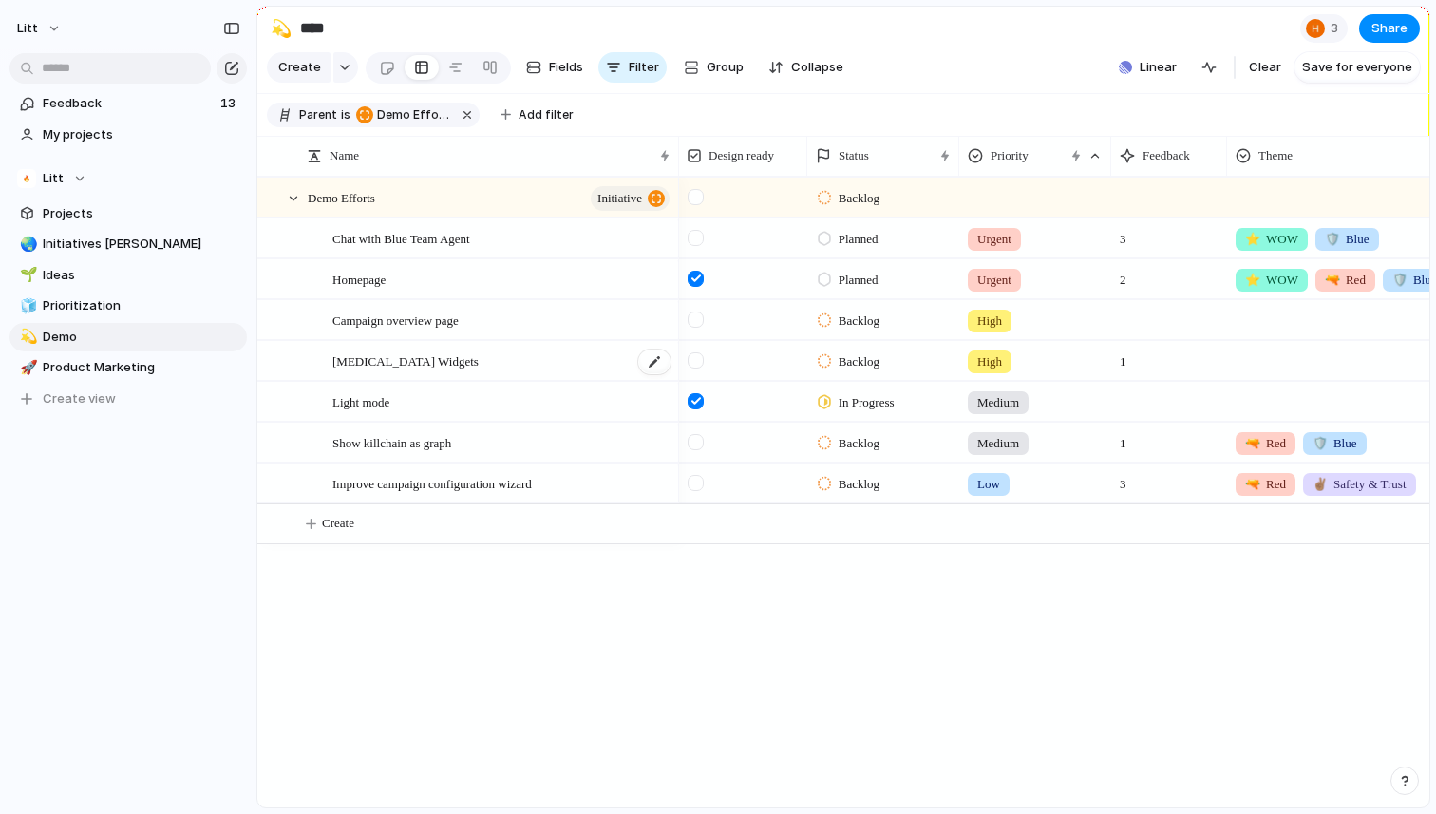
click at [446, 362] on div "[MEDICAL_DATA] Widgets" at bounding box center [502, 361] width 340 height 39
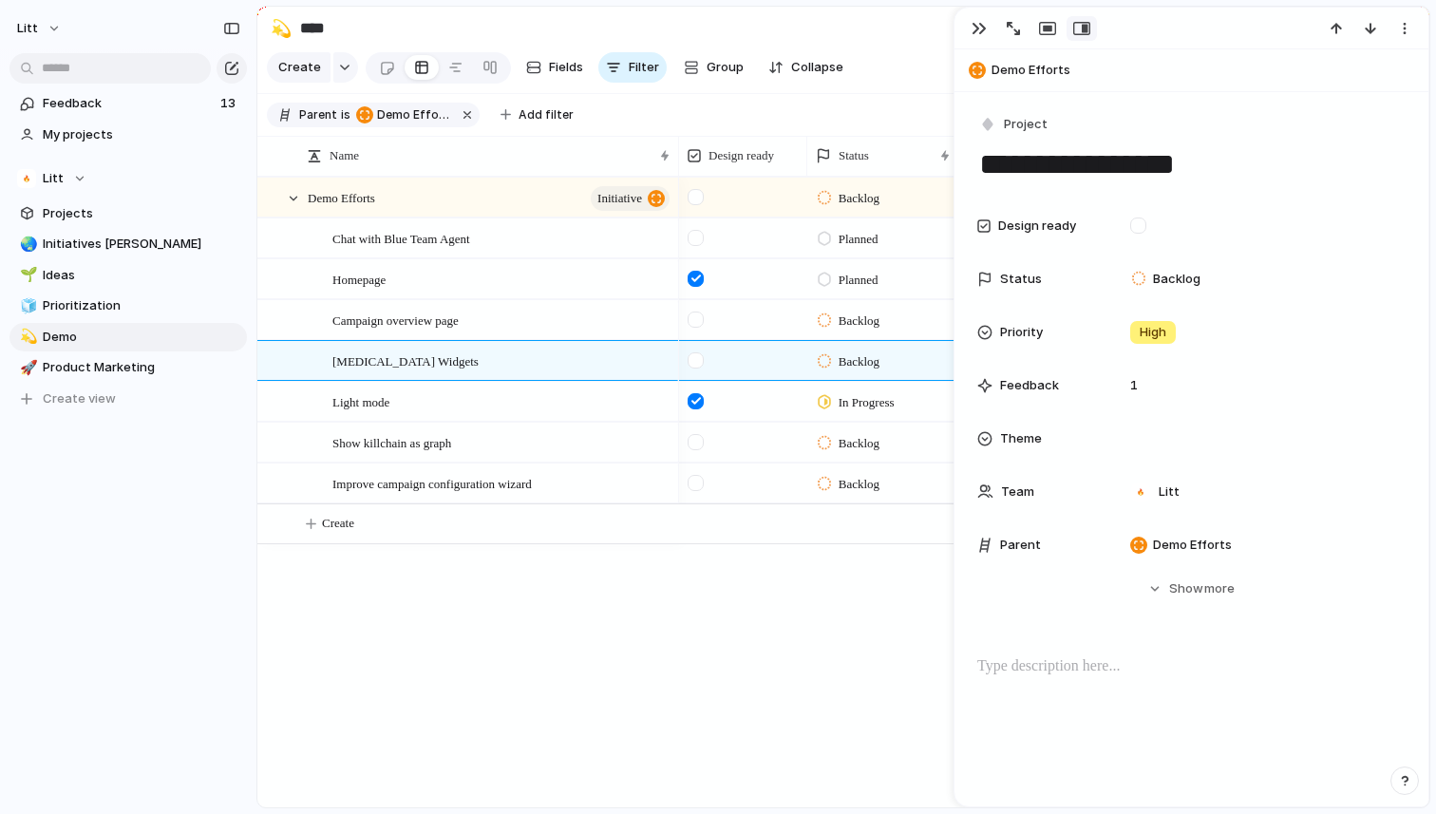
click at [1055, 665] on p at bounding box center [1191, 666] width 428 height 23
type input "*"
click at [758, 643] on div "[PERSON_NAME] [PERSON_NAME] [PERSON_NAME]" at bounding box center [718, 407] width 1436 height 814
click at [983, 18] on button "button" at bounding box center [979, 28] width 30 height 25
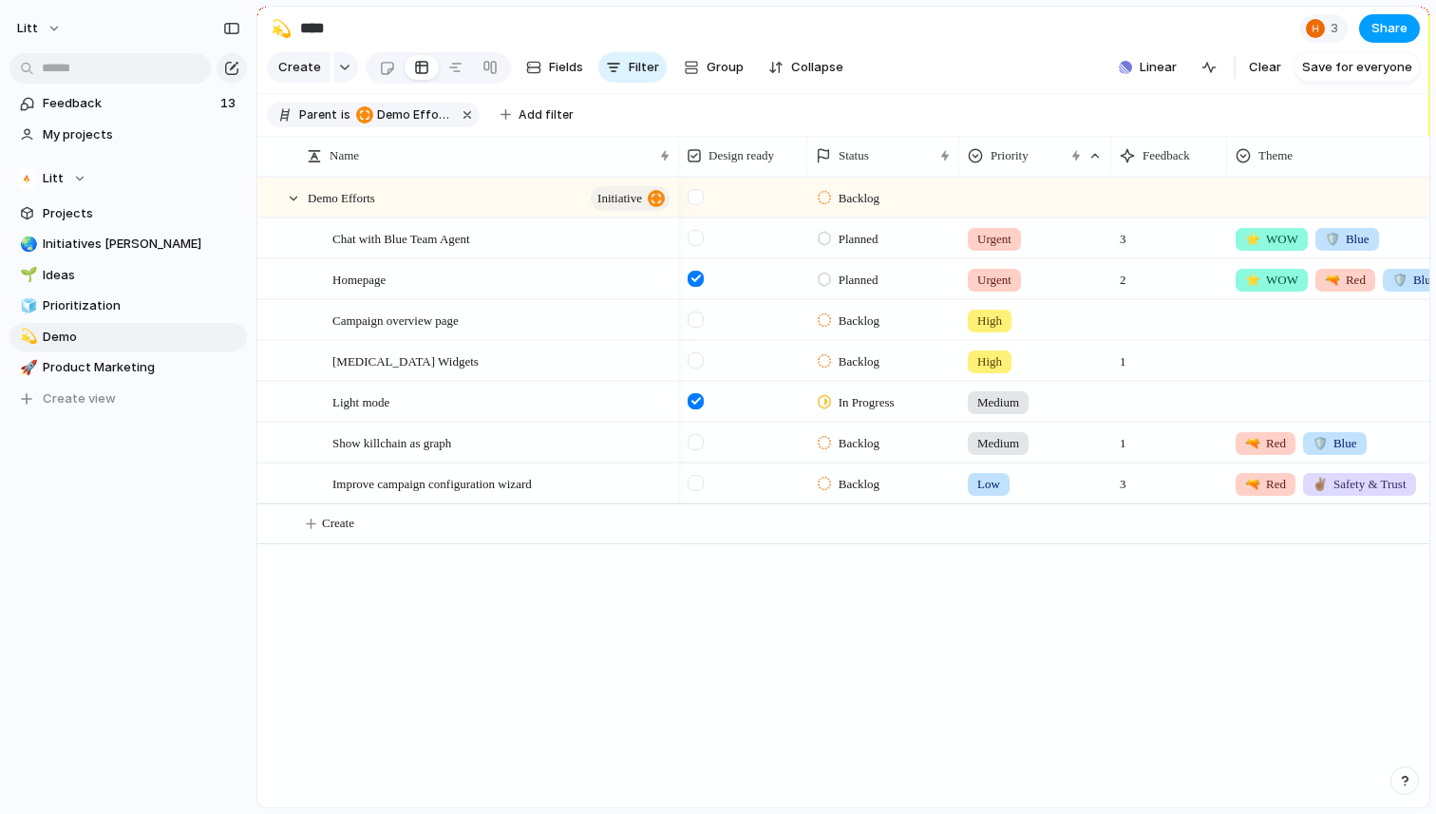
click at [1385, 32] on span "Share" at bounding box center [1389, 28] width 36 height 19
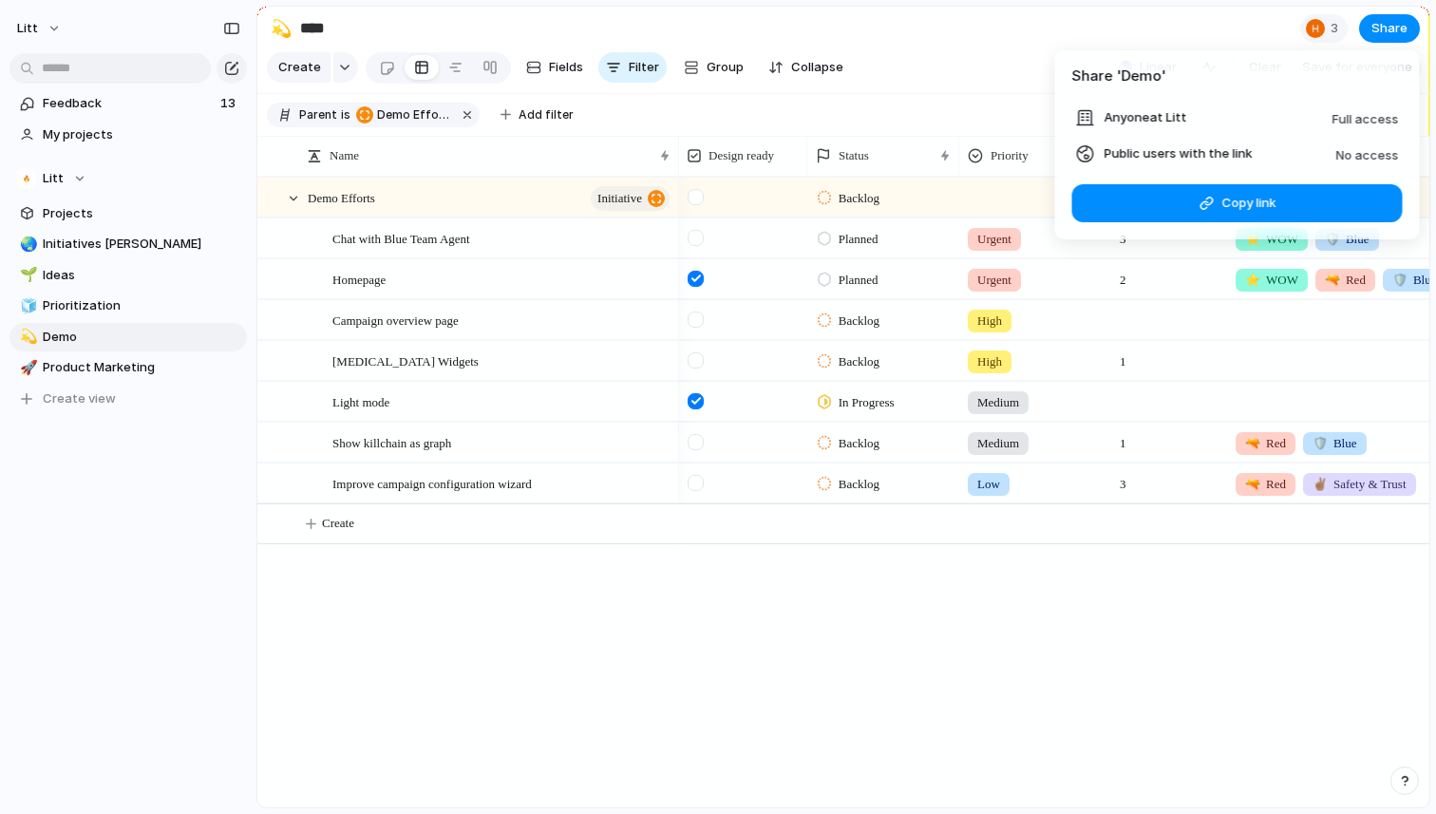
click at [1148, 8] on div "Share ' Demo ' Anyone at Litt Full access Public users with the link No access …" at bounding box center [718, 407] width 1436 height 814
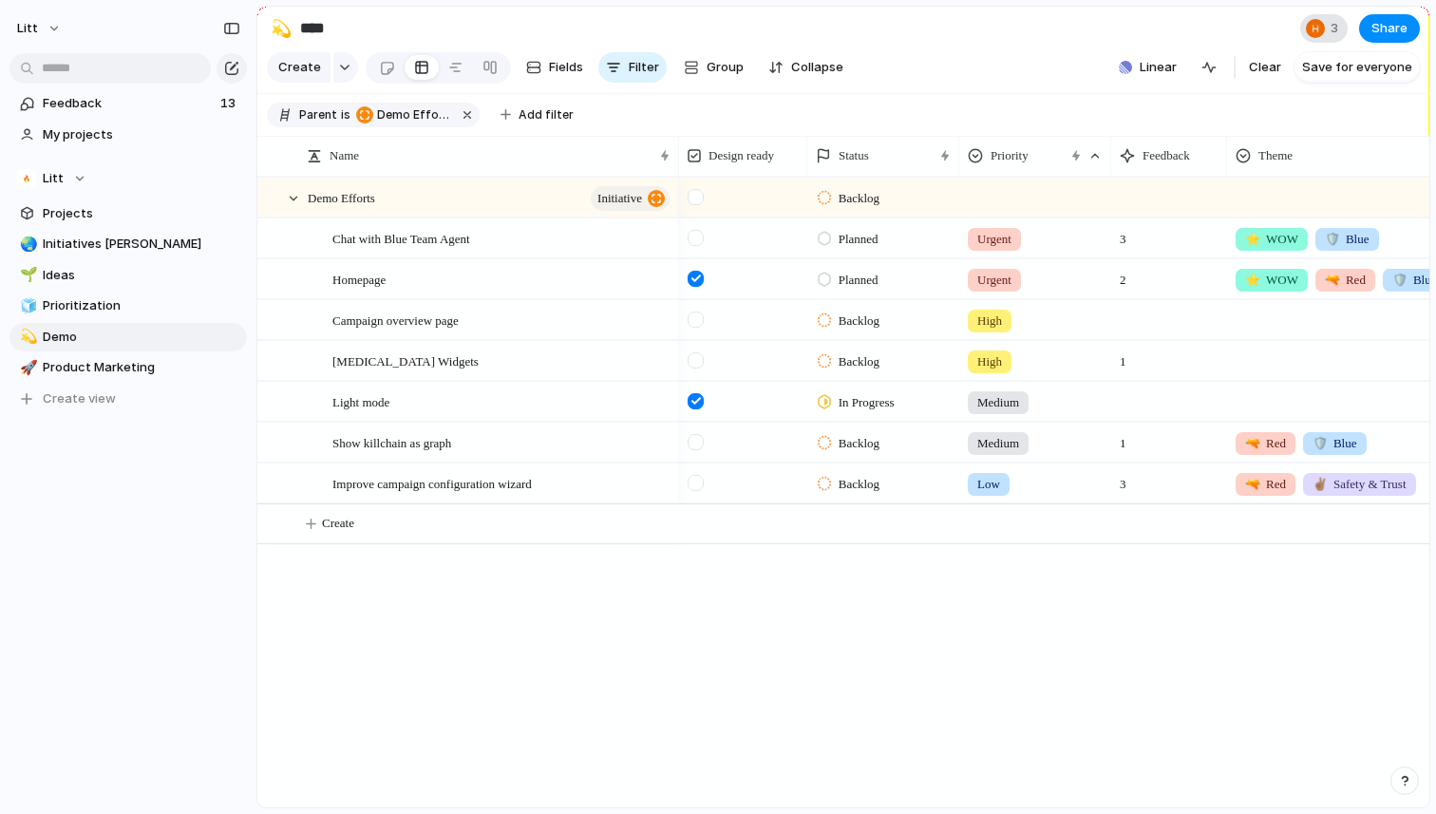
click at [1329, 35] on div "3" at bounding box center [1323, 28] width 47 height 28
click at [1248, 62] on article "Seen by [PERSON_NAME]" at bounding box center [1308, 94] width 224 height 88
click at [961, 17] on div "Seen by [PERSON_NAME]" at bounding box center [718, 407] width 1436 height 814
click at [1355, 75] on span "Save for everyone" at bounding box center [1357, 67] width 110 height 19
click at [547, 463] on div "Improve campaign configuration wizard" at bounding box center [467, 483] width 421 height 41
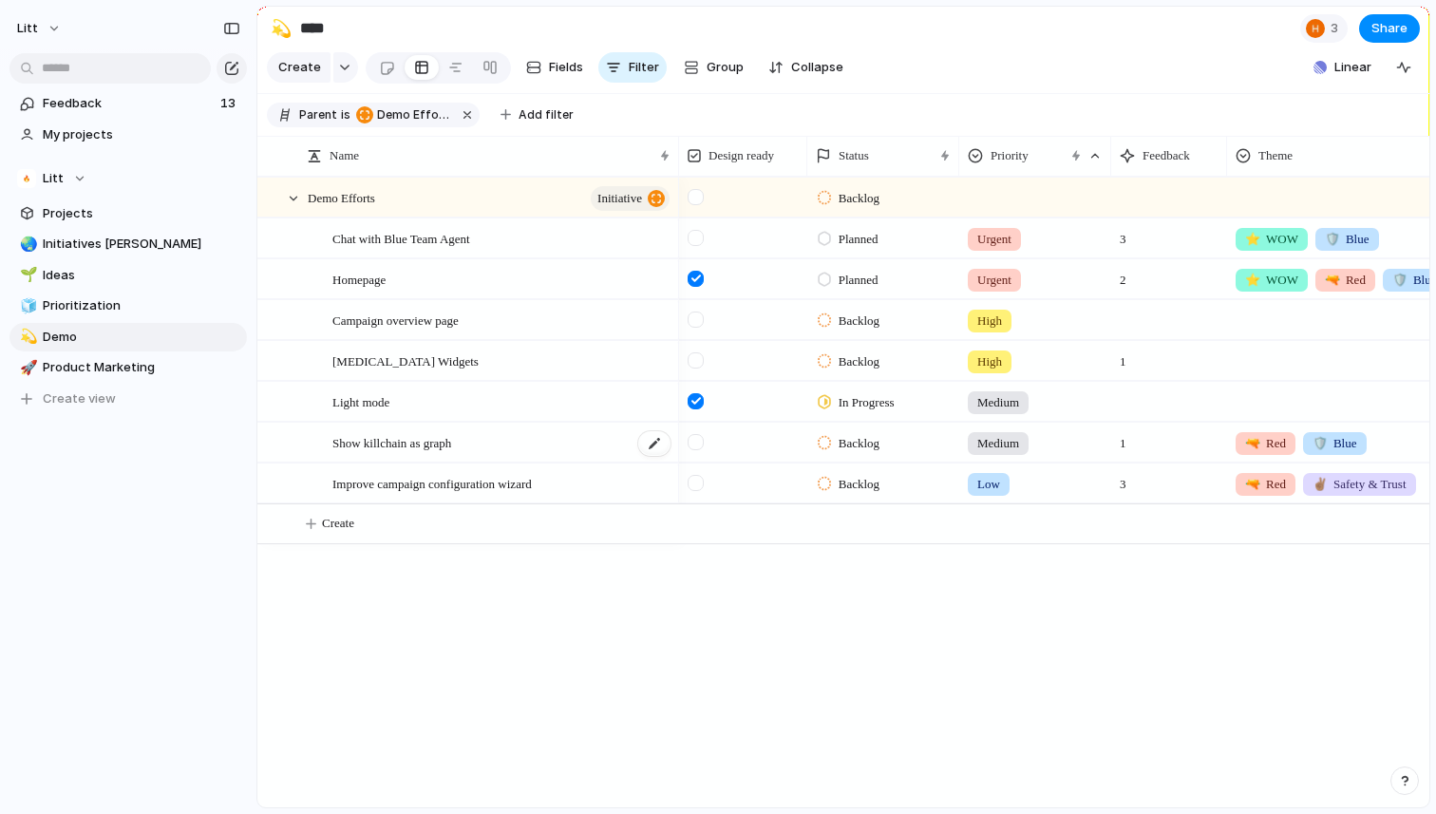
click at [519, 434] on div "Show killchain as graph" at bounding box center [502, 443] width 340 height 39
